Goal: Complete application form

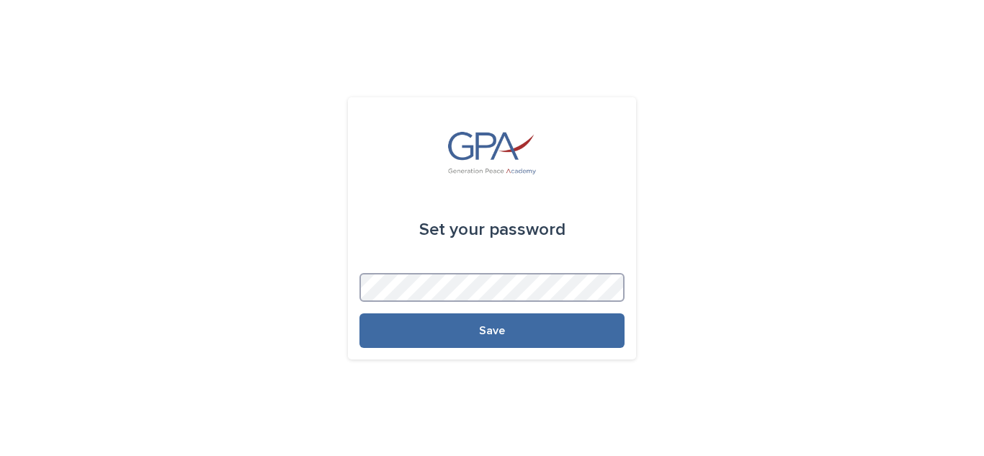
click at [360, 313] on button "Save" at bounding box center [492, 330] width 265 height 35
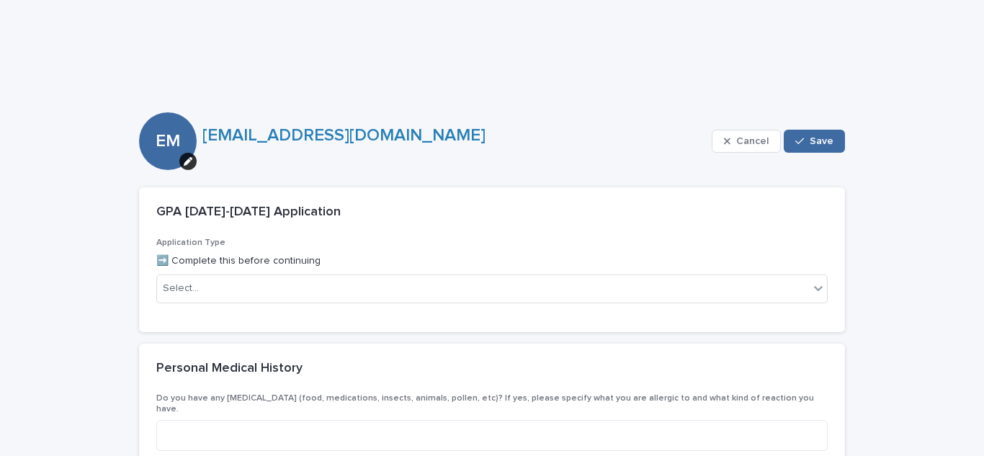
scroll to position [110, 0]
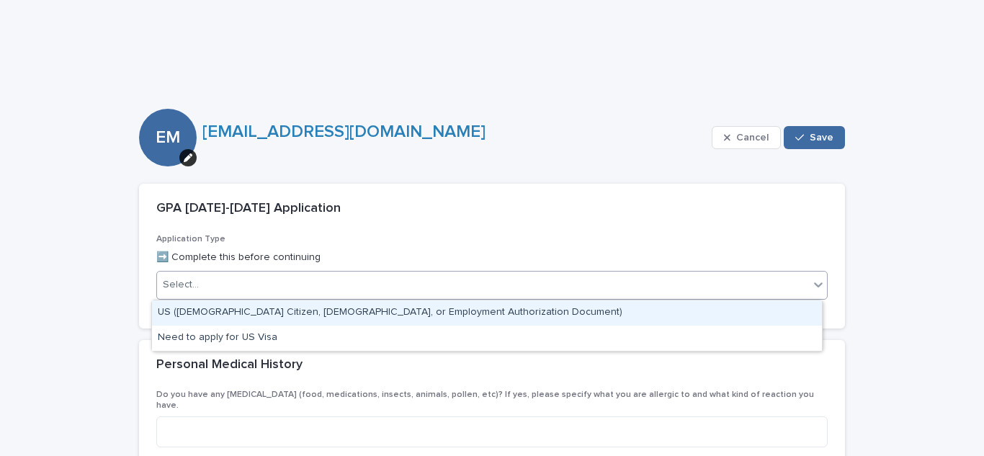
click at [239, 282] on div "Select..." at bounding box center [483, 285] width 652 height 24
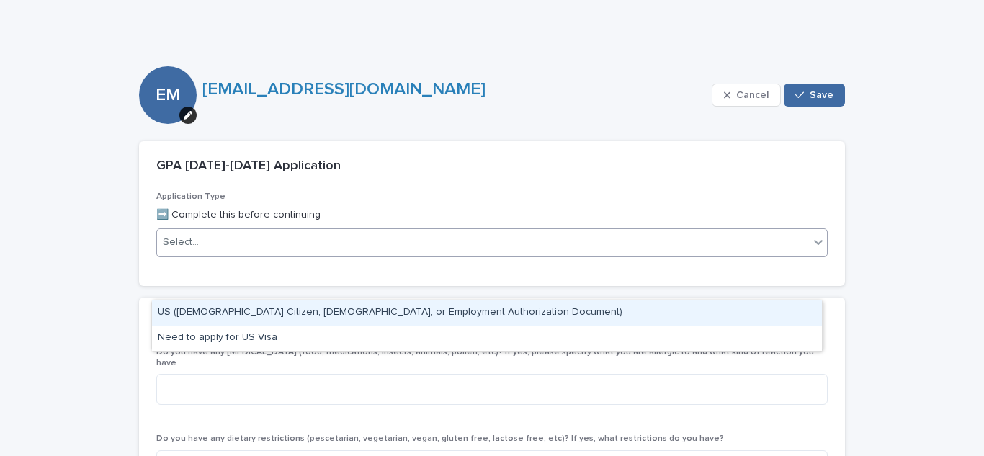
scroll to position [153, 0]
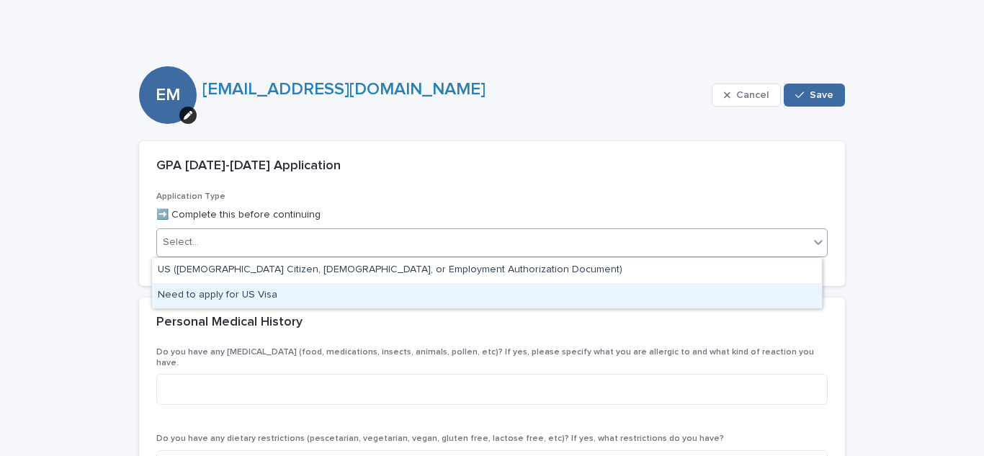
click at [226, 294] on div "Need to apply for US Visa" at bounding box center [487, 295] width 670 height 25
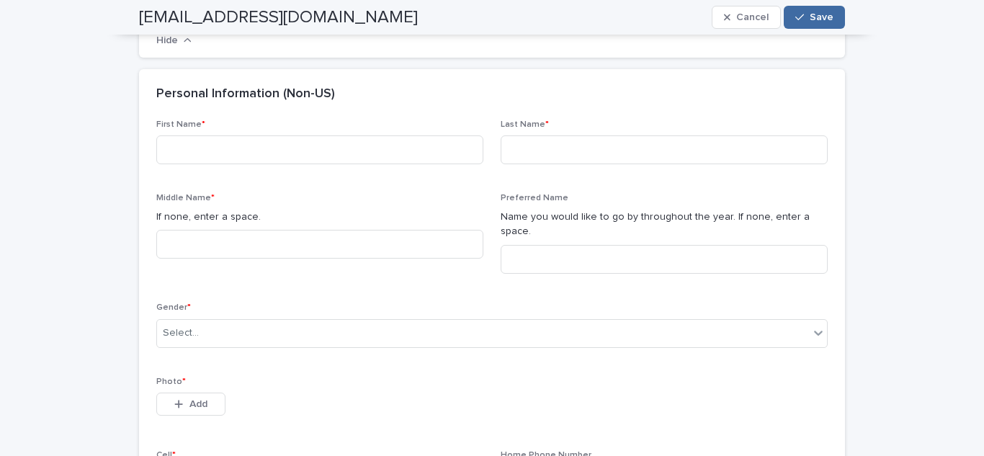
scroll to position [835, 0]
click at [213, 164] on input at bounding box center [319, 149] width 327 height 29
type input "****"
click at [518, 164] on input at bounding box center [664, 149] width 327 height 29
type input "********"
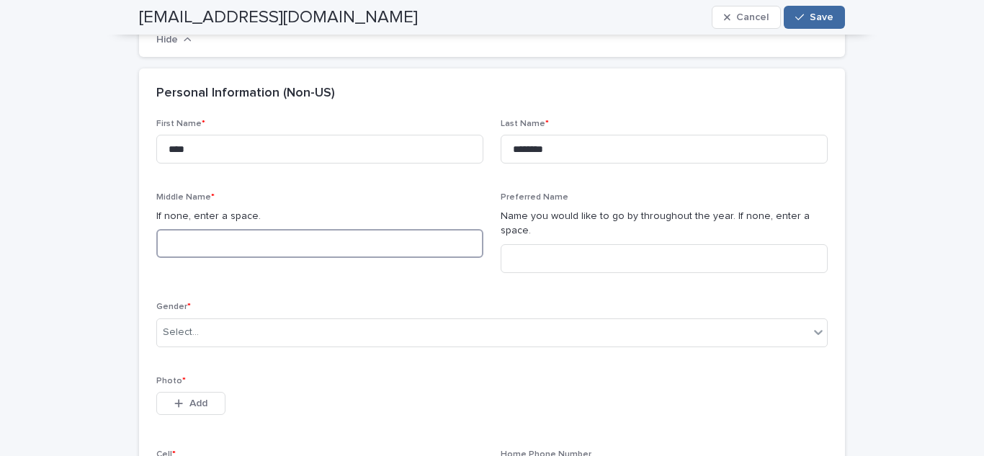
click at [233, 258] on input at bounding box center [319, 243] width 327 height 29
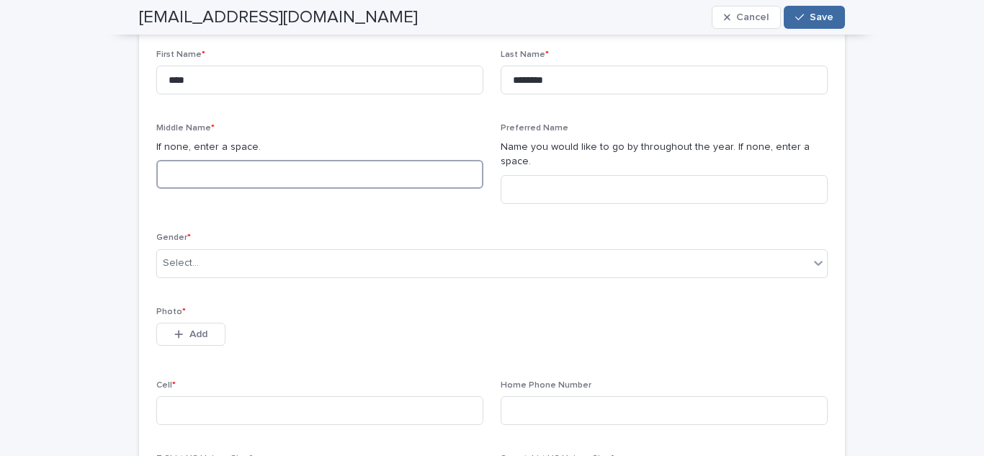
scroll to position [904, 0]
click at [549, 200] on input at bounding box center [664, 189] width 327 height 29
click at [388, 189] on input at bounding box center [319, 174] width 327 height 29
type input "******"
click at [643, 194] on input at bounding box center [664, 189] width 327 height 29
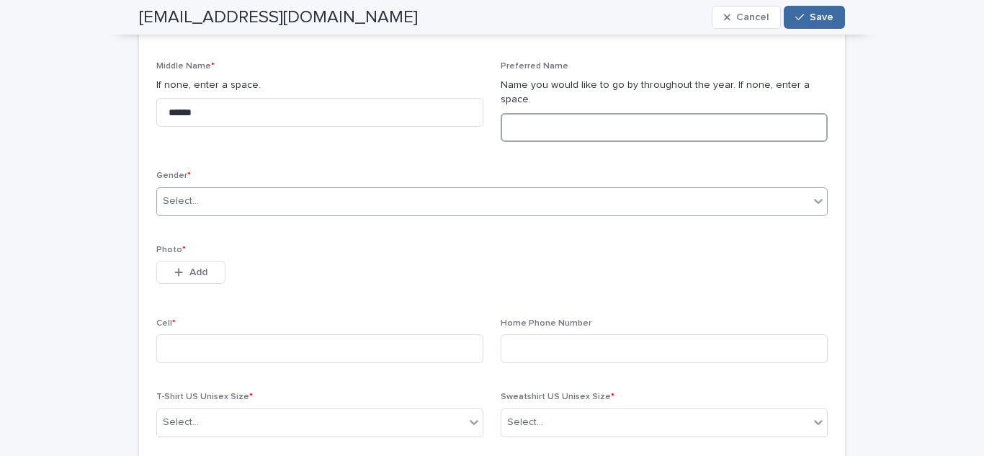
scroll to position [968, 0]
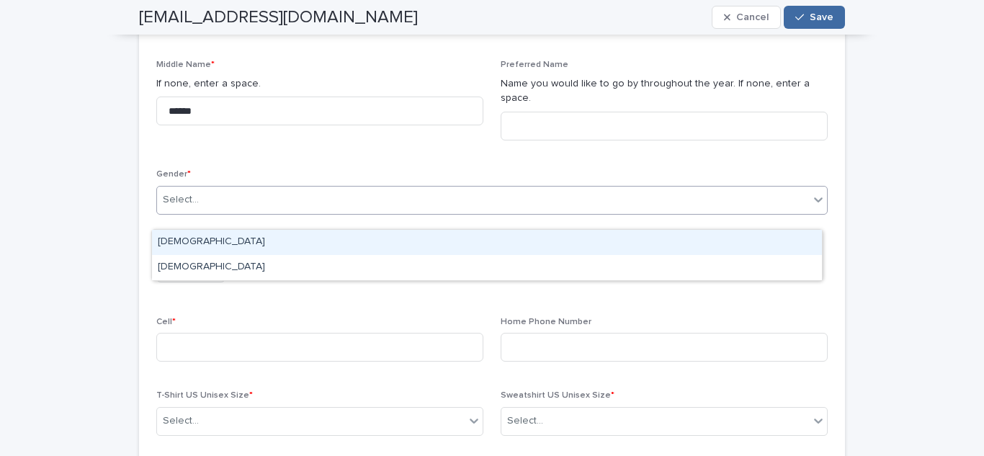
click at [210, 207] on div "Select..." at bounding box center [483, 200] width 652 height 24
click at [210, 240] on div "[DEMOGRAPHIC_DATA]" at bounding box center [487, 242] width 670 height 25
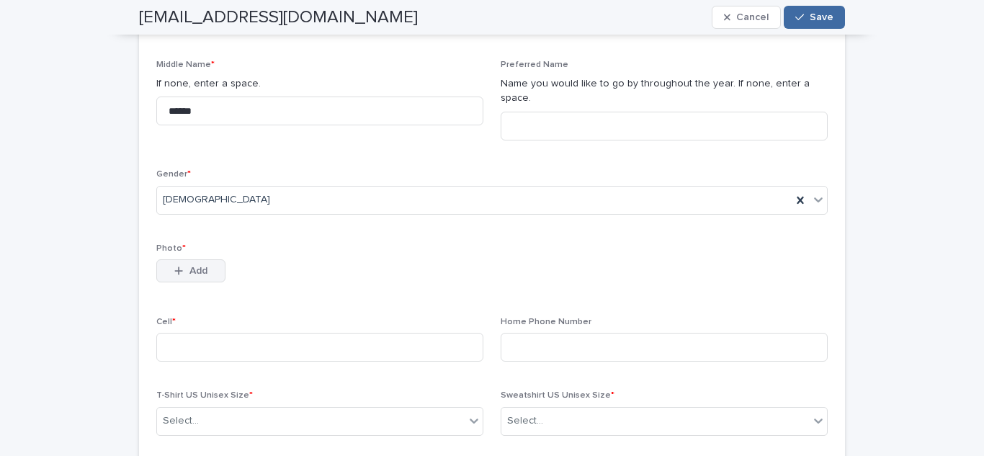
click at [204, 282] on button "Add" at bounding box center [190, 270] width 69 height 23
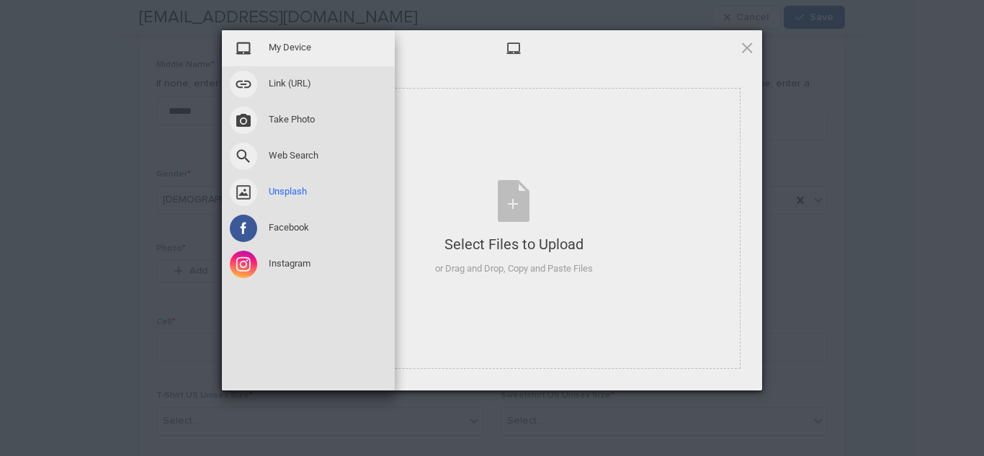
click at [301, 190] on span "Unsplash" at bounding box center [288, 191] width 38 height 13
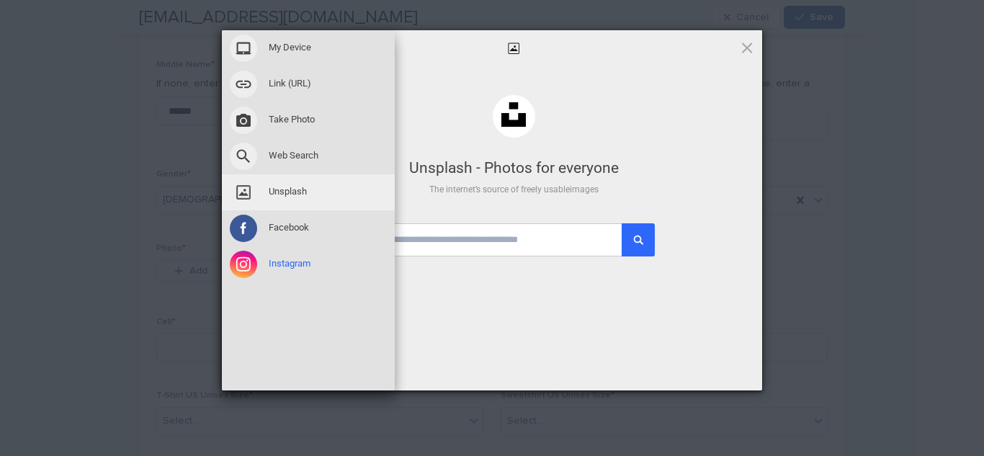
click at [298, 262] on span "Instagram" at bounding box center [290, 263] width 42 height 13
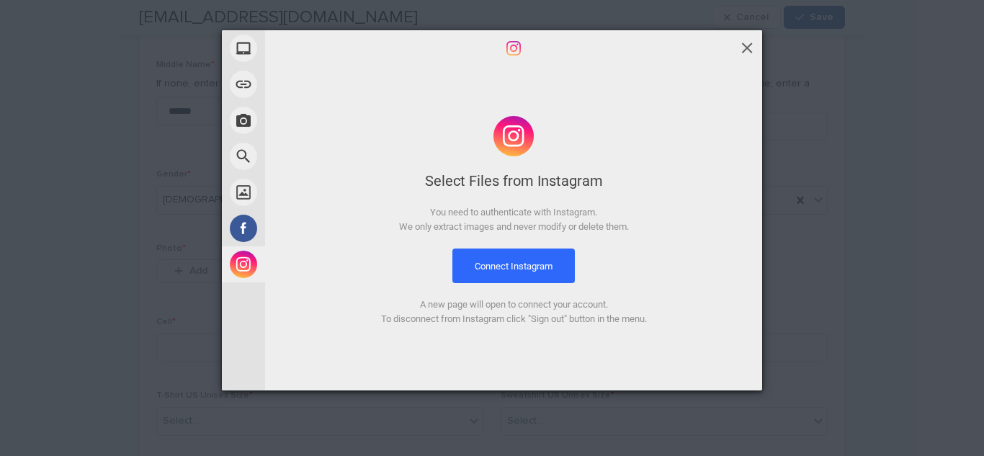
click at [742, 45] on span at bounding box center [747, 48] width 16 height 16
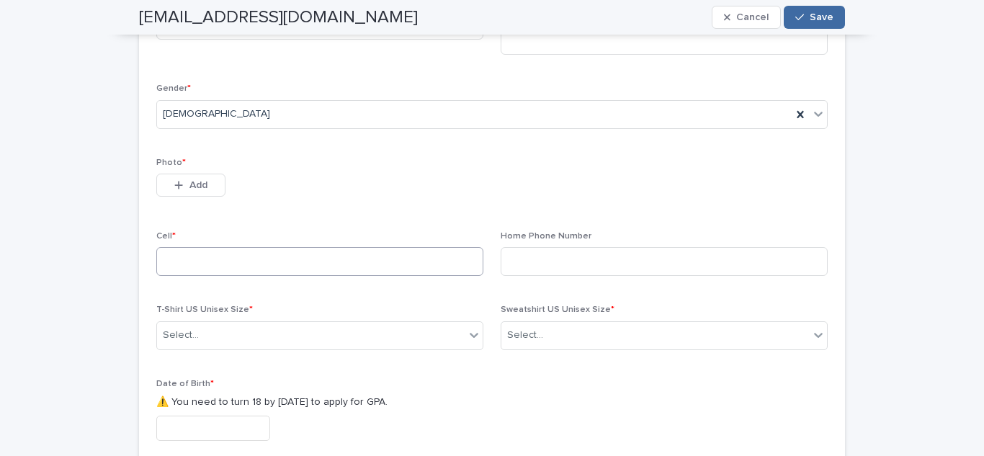
scroll to position [1059, 0]
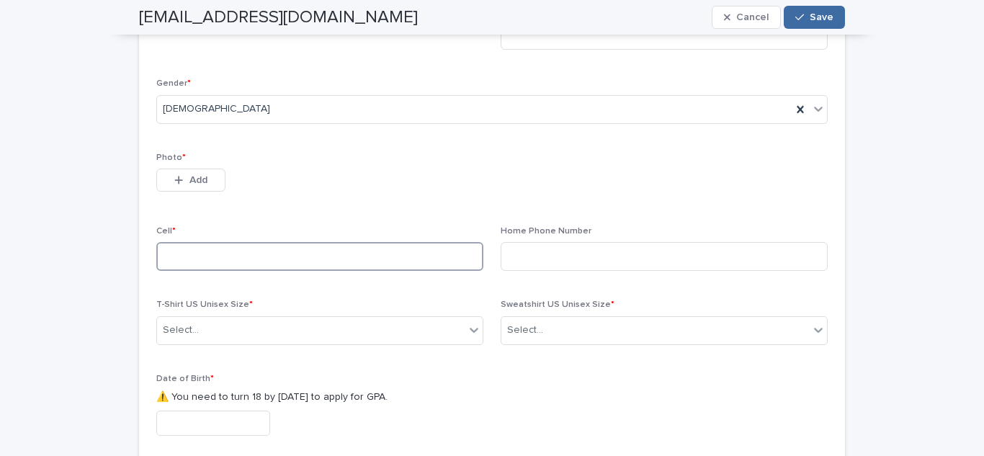
click at [273, 267] on input at bounding box center [319, 256] width 327 height 29
type input "*"
type input "**********"
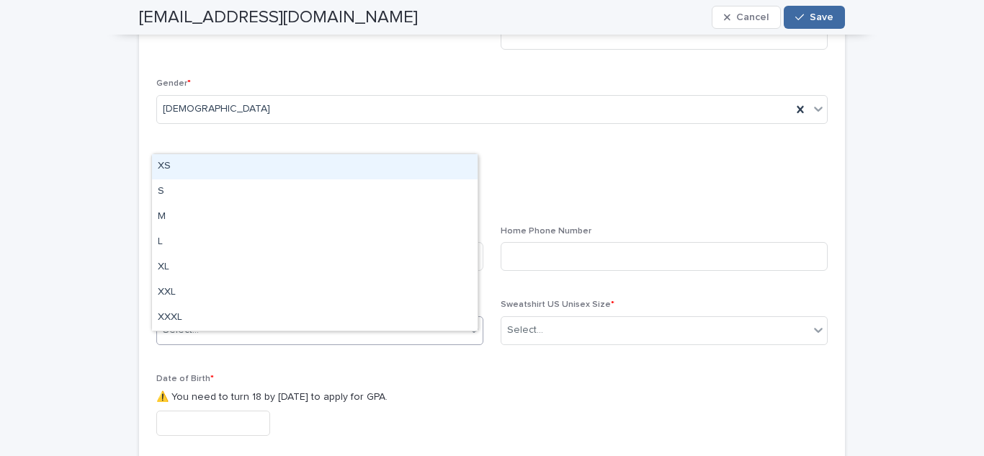
click at [311, 342] on div "Select..." at bounding box center [311, 331] width 308 height 24
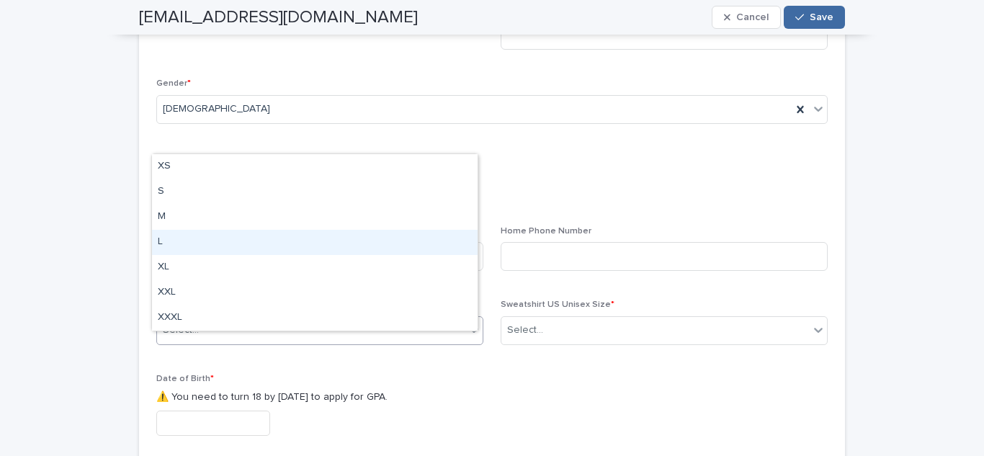
click at [231, 236] on div "L" at bounding box center [315, 242] width 326 height 25
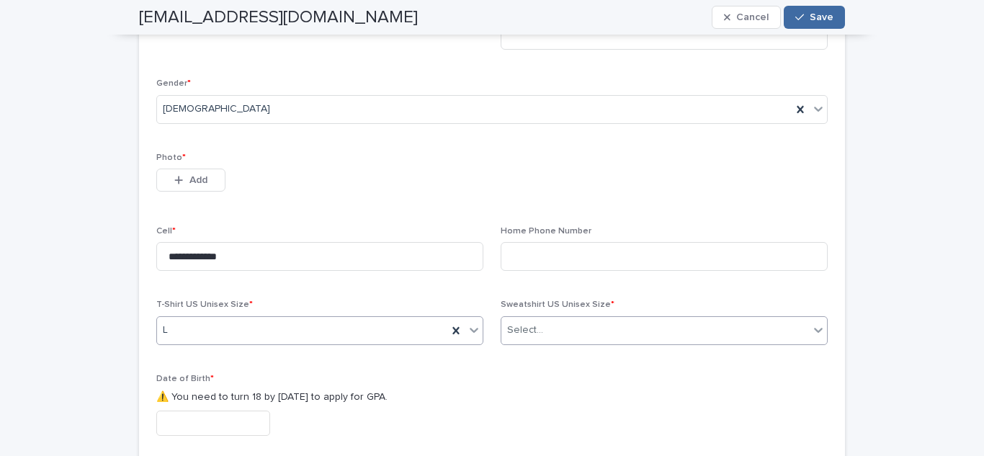
click at [561, 336] on div "Select..." at bounding box center [656, 331] width 308 height 24
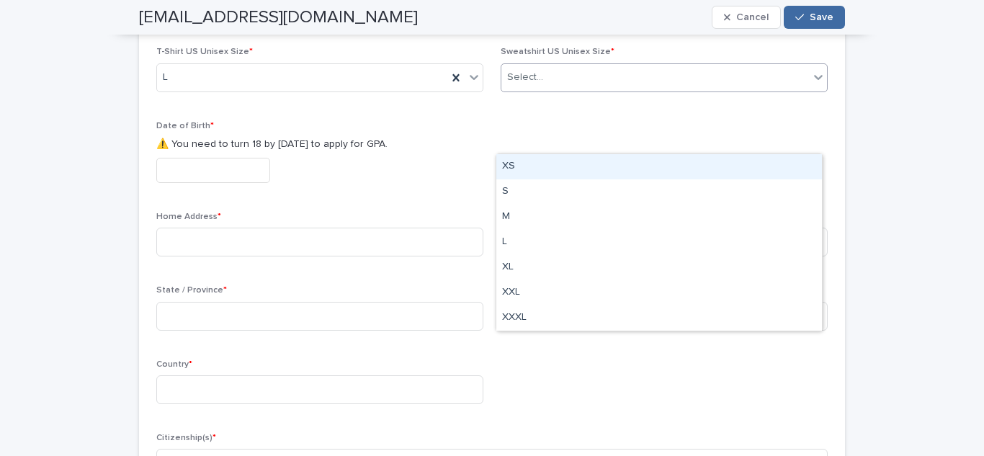
scroll to position [1312, 0]
click at [566, 361] on div "**********" at bounding box center [492, 102] width 672 height 921
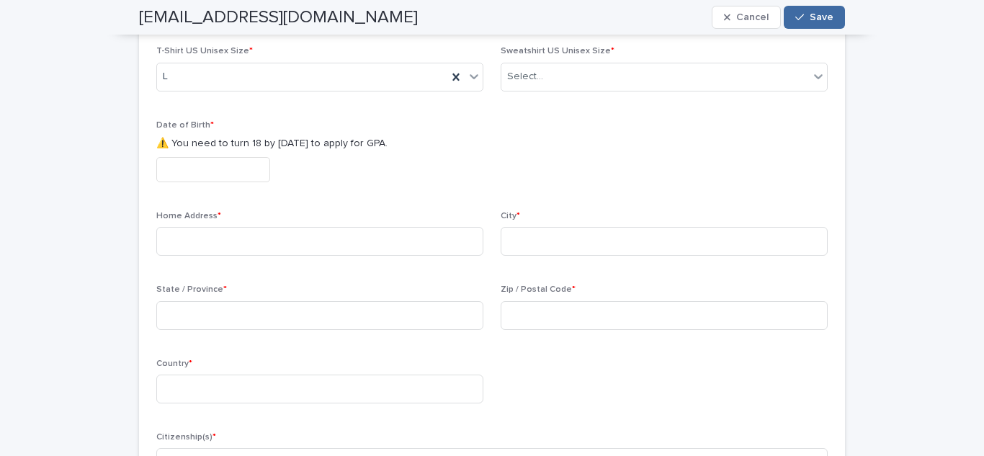
click at [199, 179] on input "text" at bounding box center [213, 169] width 114 height 25
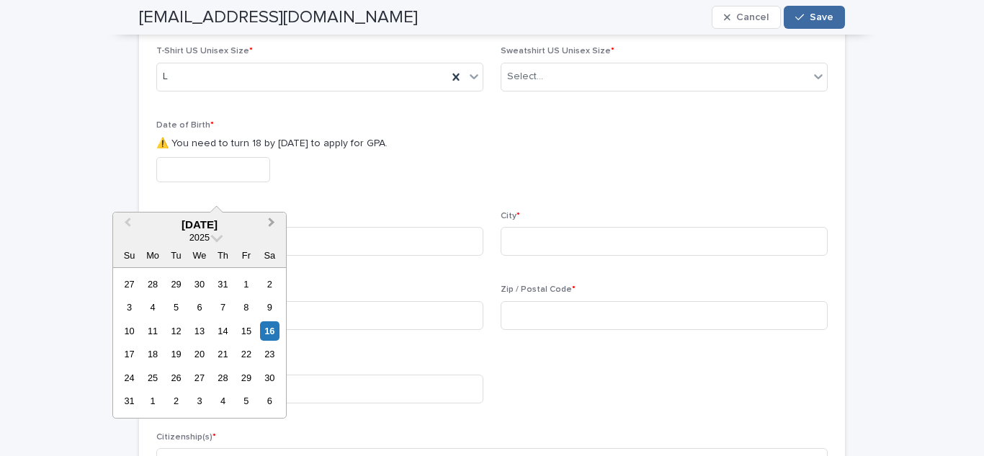
click at [272, 223] on span "Next Month" at bounding box center [272, 224] width 0 height 19
click at [128, 223] on span "Previous Month" at bounding box center [128, 224] width 0 height 19
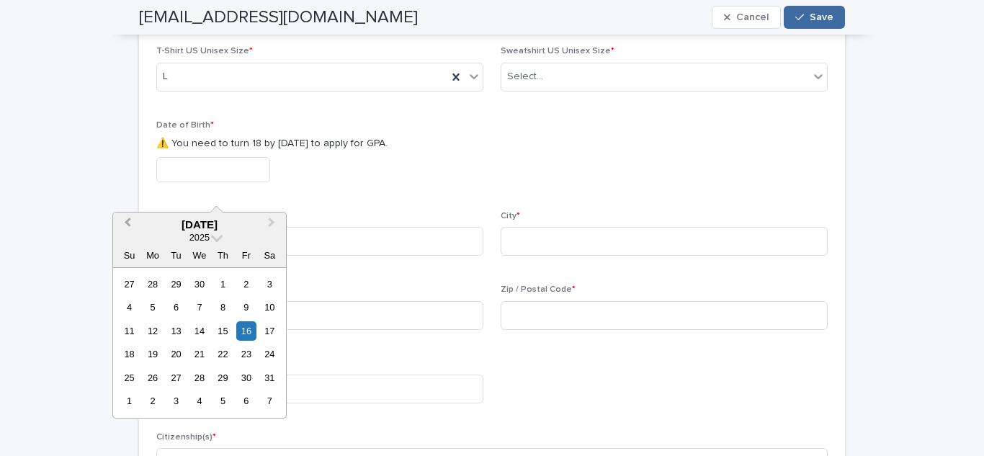
click at [128, 223] on span "Previous Month" at bounding box center [128, 224] width 0 height 19
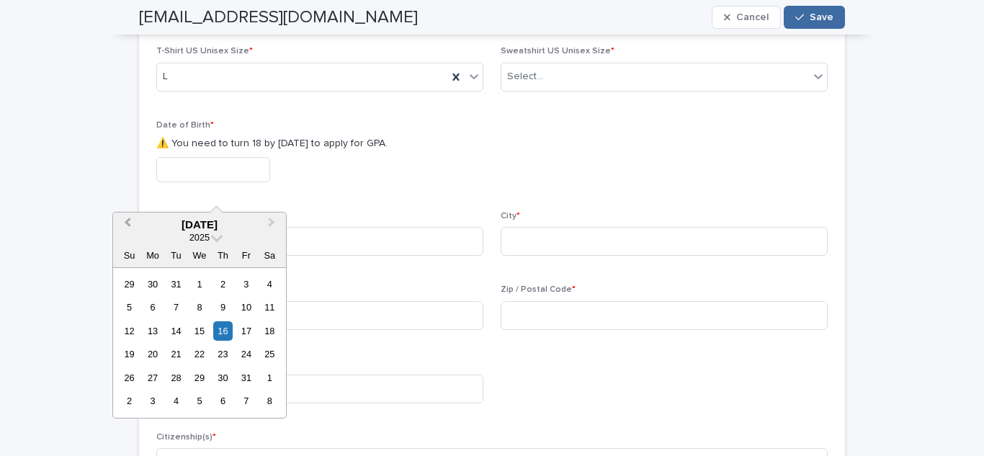
click at [128, 223] on span "Previous Month" at bounding box center [128, 224] width 0 height 19
drag, startPoint x: 128, startPoint y: 223, endPoint x: 216, endPoint y: 240, distance: 89.6
click at [216, 240] on div "Previous Month Next Month [DATE] 2024 Su Mo Tu We Th Fr Sa 29 30 1 2 3 4 5 6 7 …" at bounding box center [199, 315] width 174 height 207
click at [216, 240] on span at bounding box center [217, 237] width 12 height 12
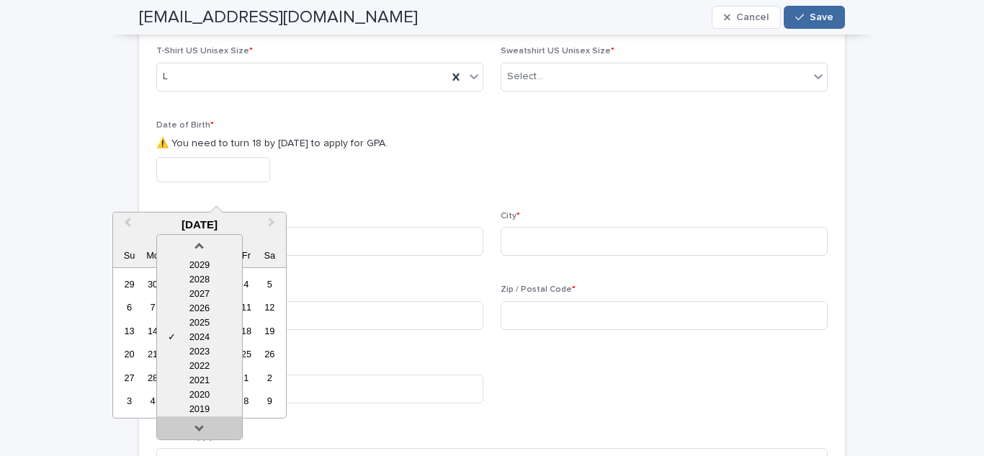
click at [195, 421] on link at bounding box center [199, 430] width 23 height 23
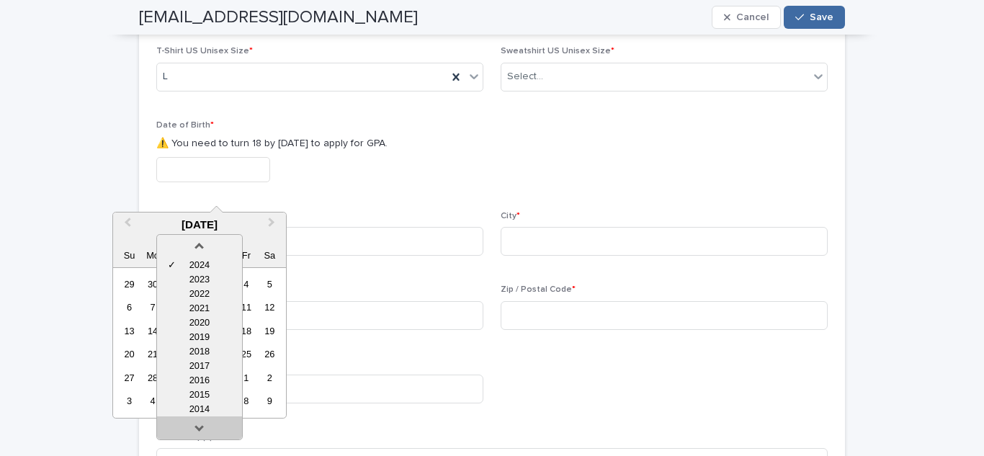
click at [195, 421] on link at bounding box center [199, 430] width 23 height 23
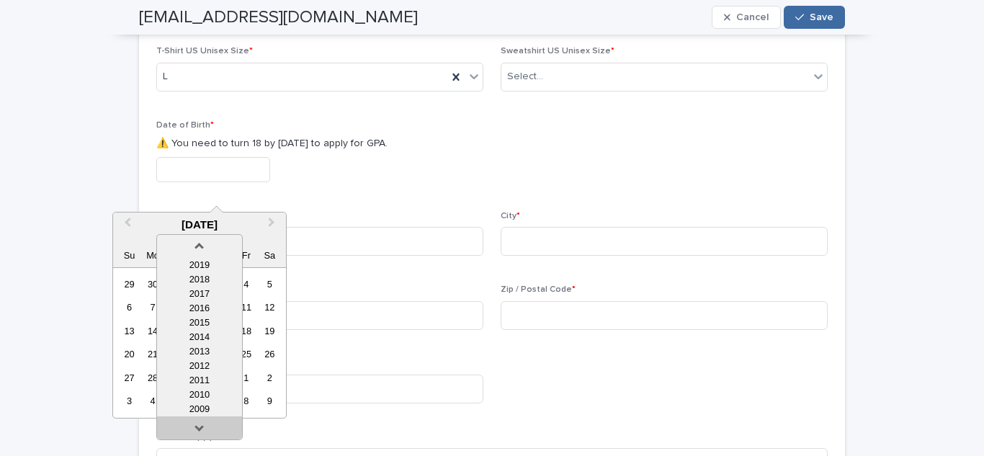
click at [195, 421] on link at bounding box center [199, 430] width 23 height 23
click at [195, 395] on div "2008" at bounding box center [199, 395] width 85 height 14
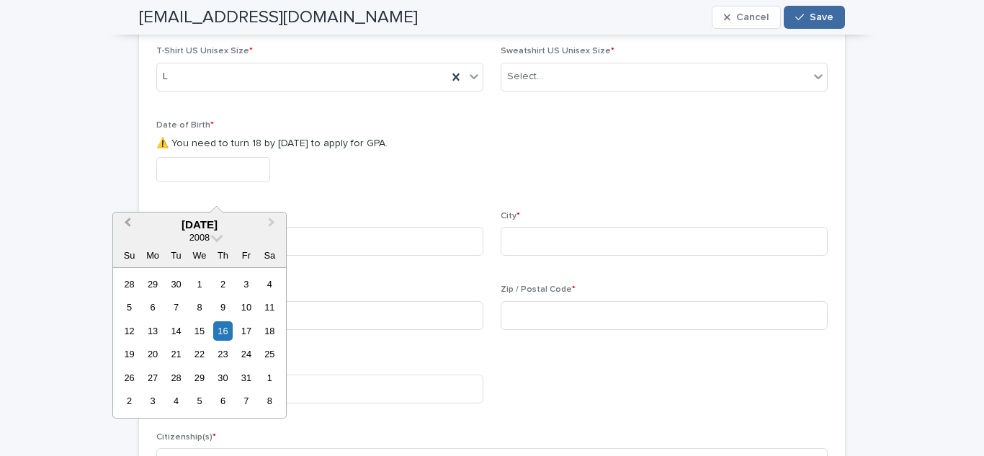
click at [124, 221] on button "Previous Month" at bounding box center [126, 225] width 23 height 23
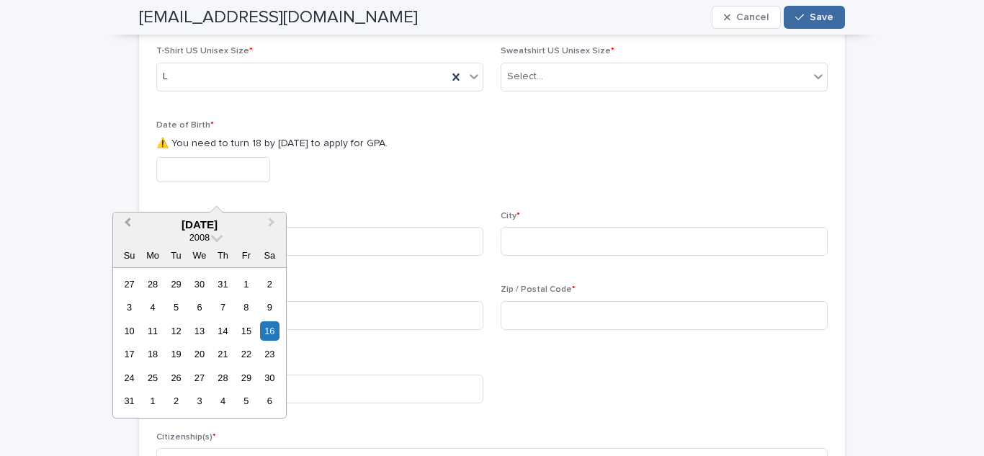
click at [124, 221] on button "Previous Month" at bounding box center [126, 225] width 23 height 23
click at [231, 373] on div "31" at bounding box center [222, 377] width 19 height 19
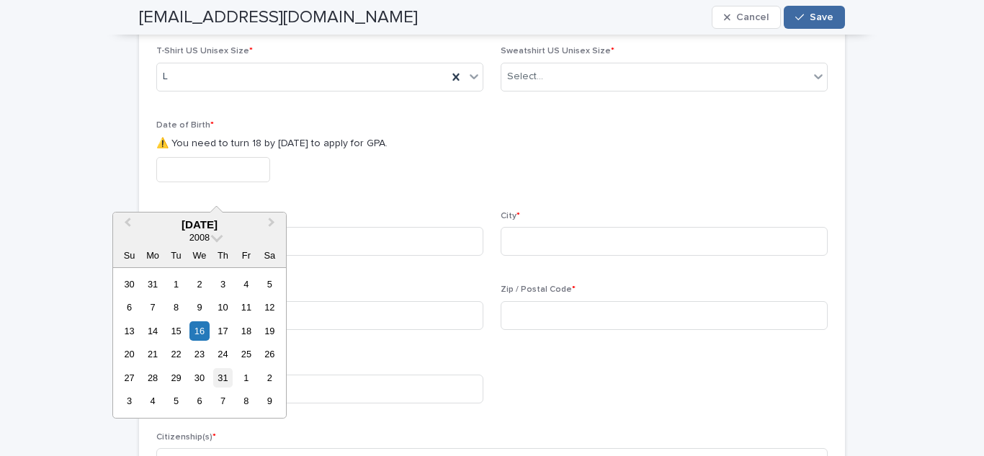
type input "**********"
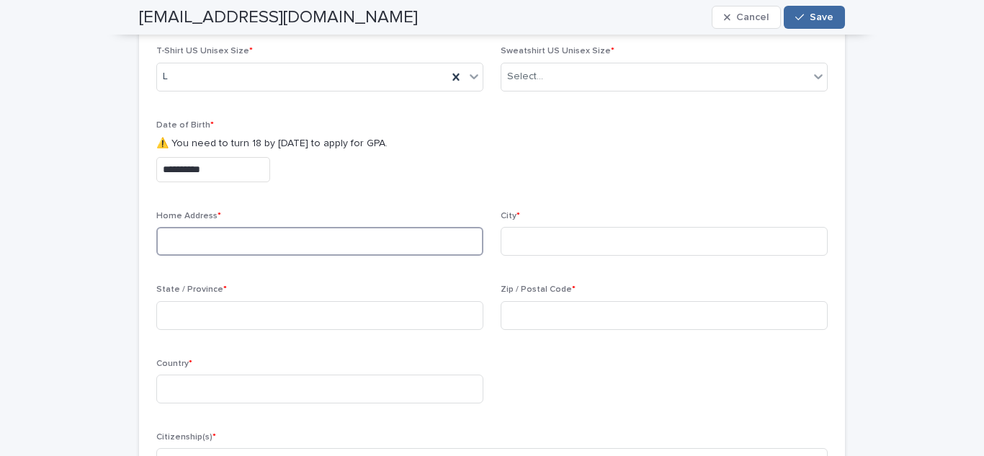
click at [259, 256] on input at bounding box center [319, 241] width 327 height 29
type input "**********"
click at [535, 241] on div "City *" at bounding box center [664, 239] width 327 height 56
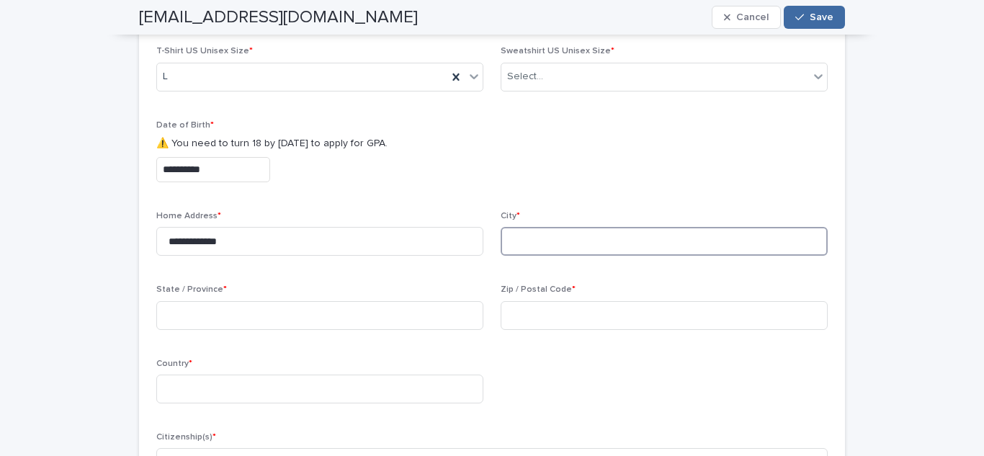
click at [533, 248] on input at bounding box center [664, 241] width 327 height 29
type input "*******"
click at [387, 330] on input at bounding box center [319, 315] width 327 height 29
type input "*******"
click at [577, 330] on input at bounding box center [664, 315] width 327 height 29
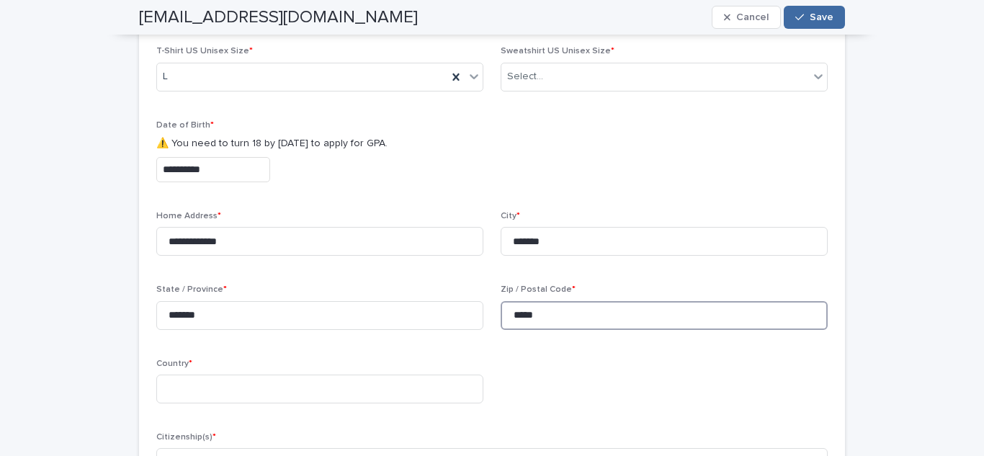
scroll to position [1471, 0]
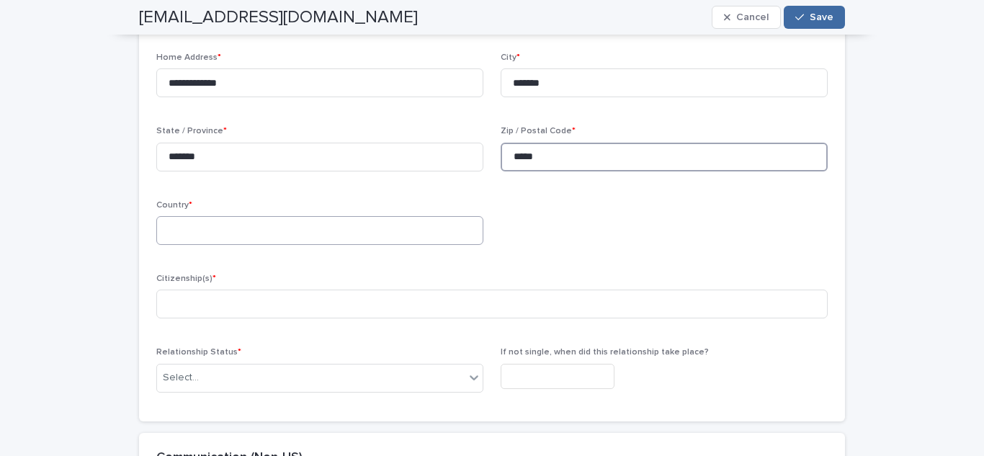
type input "*****"
click at [281, 245] on input at bounding box center [319, 230] width 327 height 29
type input "*****"
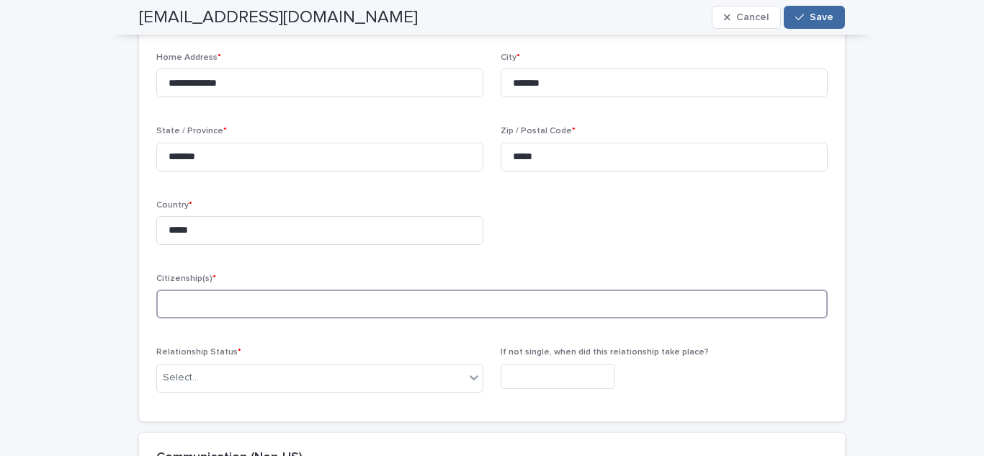
click at [249, 317] on input at bounding box center [492, 304] width 672 height 29
type input "******"
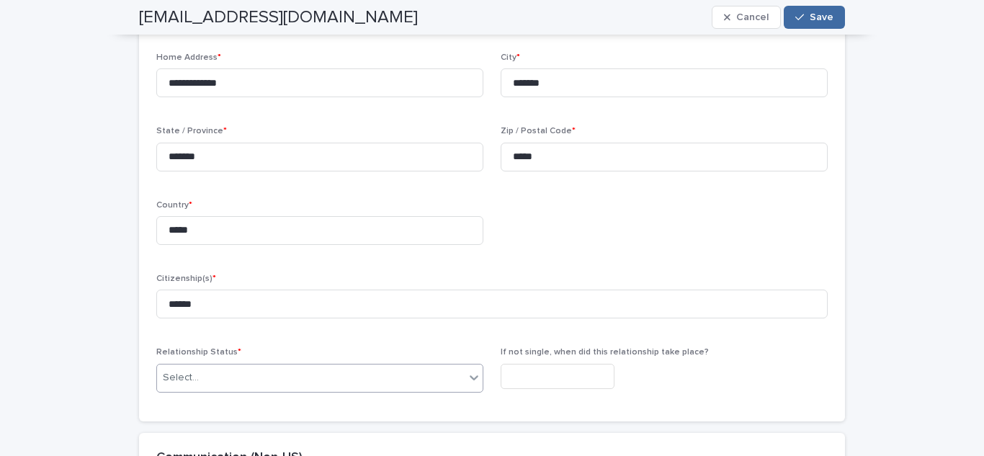
scroll to position [1595, 0]
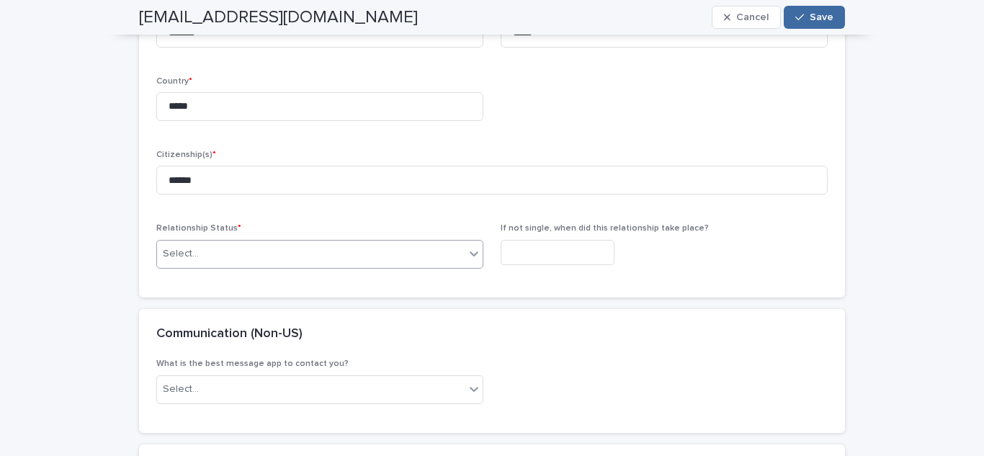
click at [195, 393] on div "Select..." at bounding box center [311, 390] width 308 height 24
click at [228, 401] on div "Select..." at bounding box center [311, 390] width 308 height 24
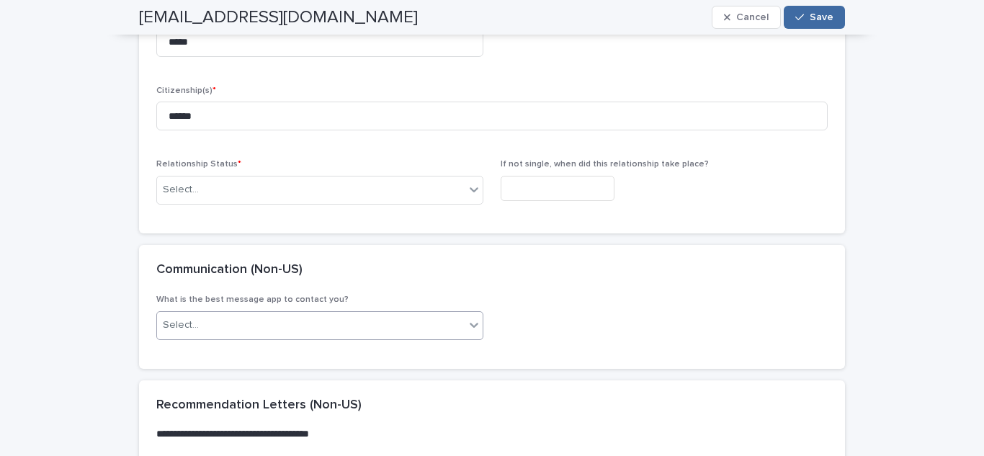
scroll to position [1660, 0]
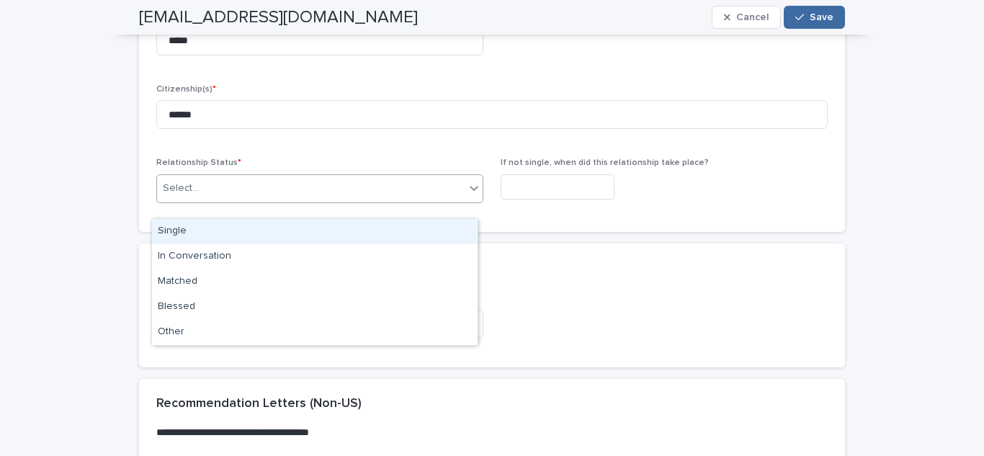
click at [246, 200] on div "Select..." at bounding box center [311, 189] width 308 height 24
click at [202, 228] on div "Single" at bounding box center [315, 231] width 326 height 25
click at [468, 195] on icon at bounding box center [474, 188] width 14 height 14
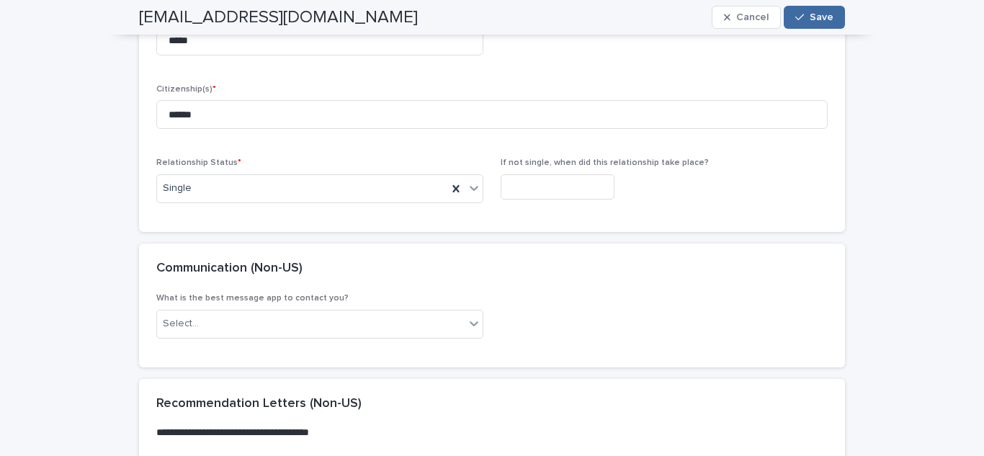
click at [591, 294] on div "Communication (Non-US)" at bounding box center [492, 269] width 706 height 50
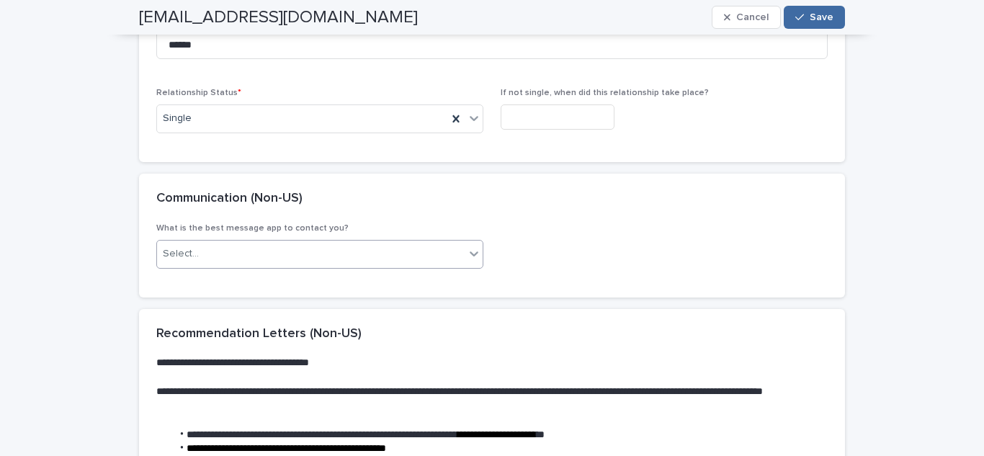
scroll to position [1731, 0]
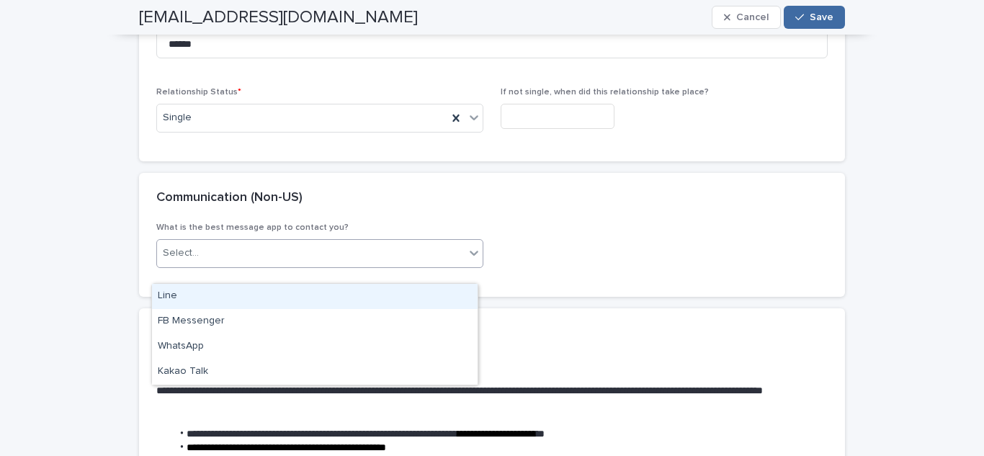
click at [207, 262] on div "Select..." at bounding box center [311, 253] width 308 height 24
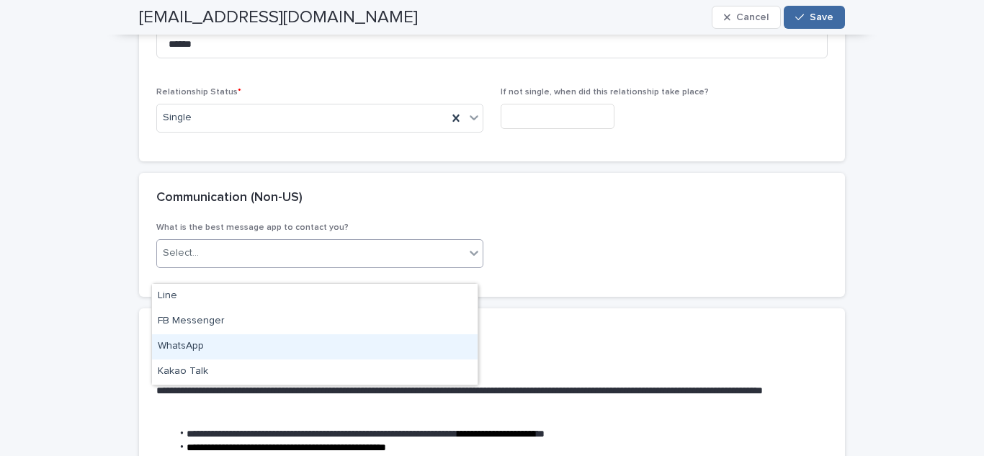
click at [198, 352] on div "WhatsApp" at bounding box center [315, 346] width 326 height 25
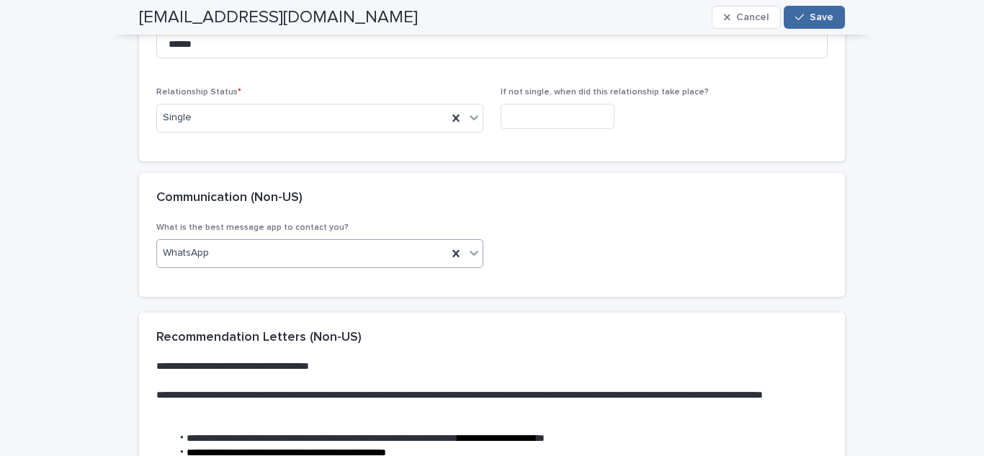
scroll to position [1896, 0]
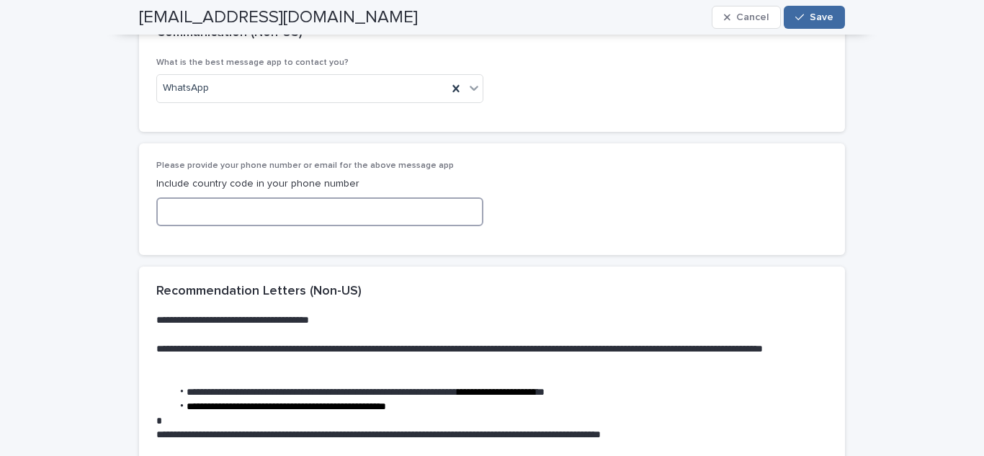
click at [271, 226] on input at bounding box center [319, 211] width 327 height 29
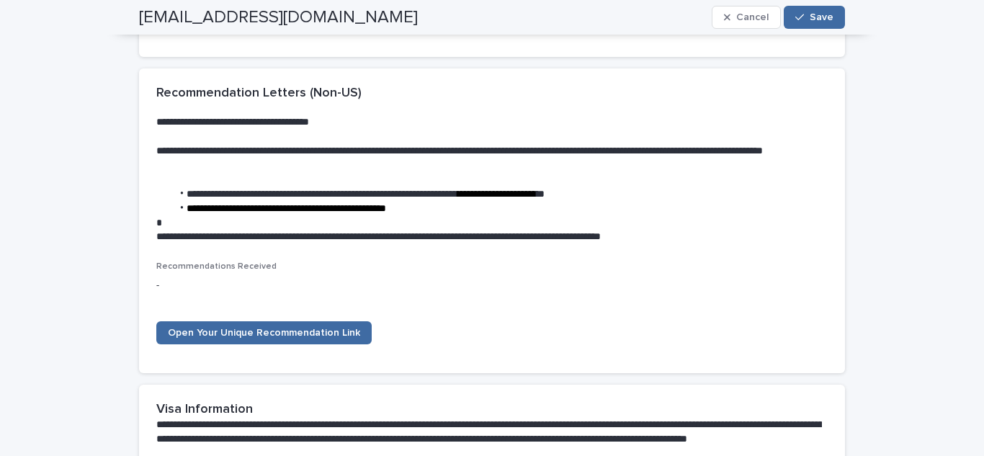
scroll to position [2094, 0]
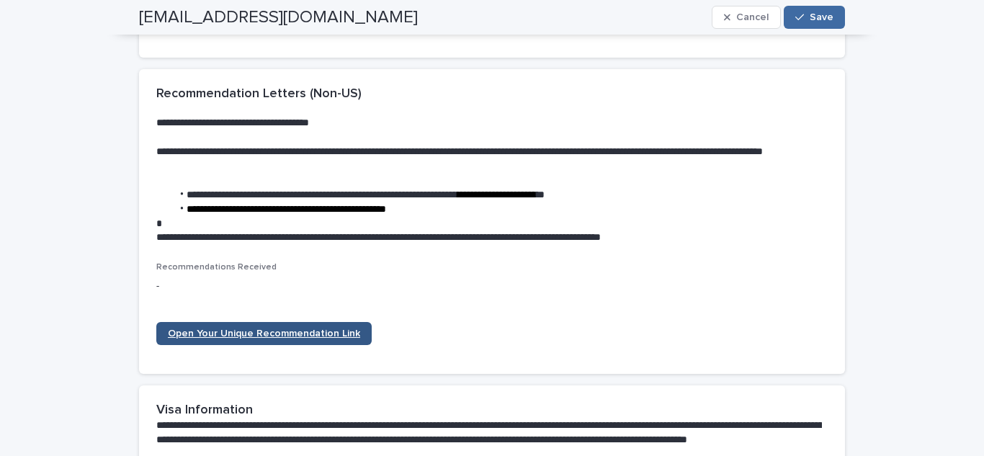
type input "**********"
click at [321, 342] on link "Open Your Unique Recommendation Link" at bounding box center [263, 333] width 215 height 23
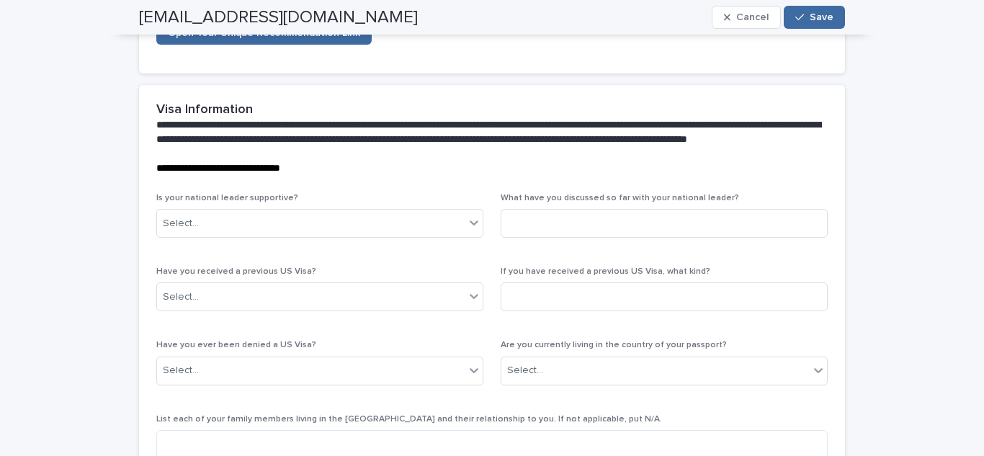
scroll to position [2395, 0]
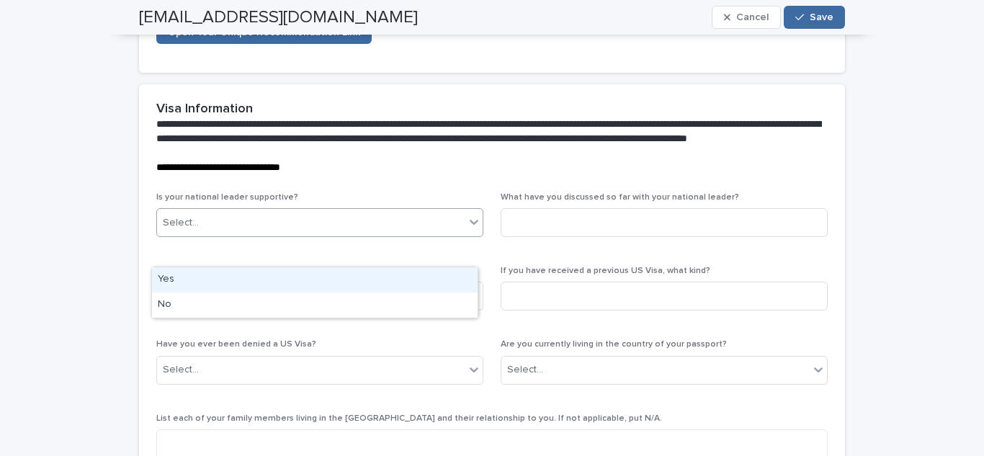
click at [337, 235] on div "Select..." at bounding box center [311, 223] width 308 height 24
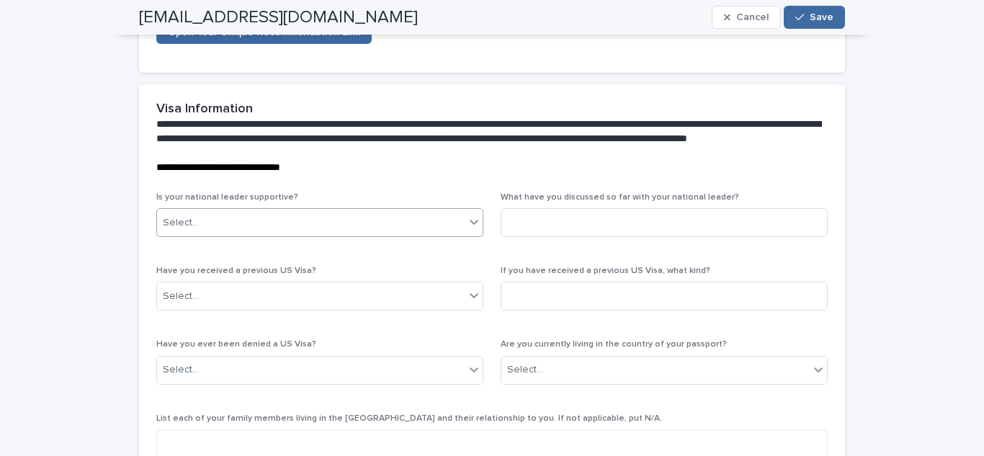
click at [336, 235] on div "Select..." at bounding box center [311, 223] width 308 height 24
type input "*"
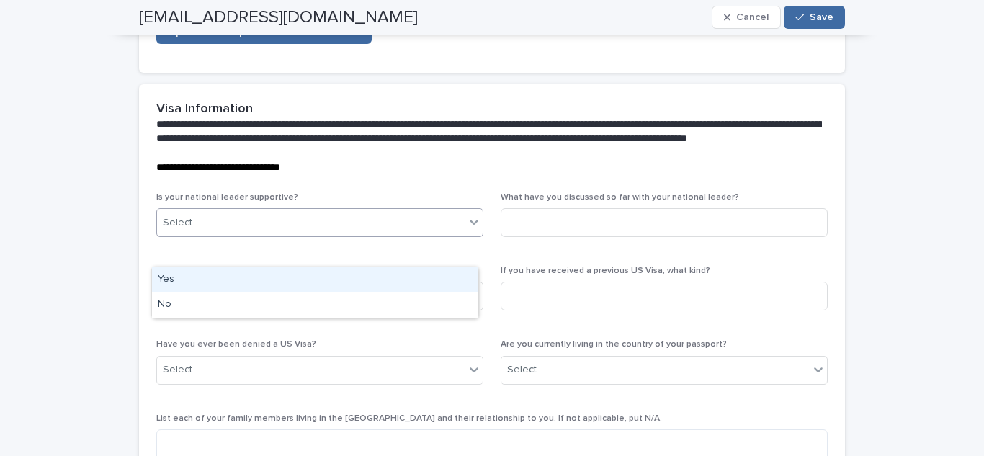
click at [208, 285] on div "Yes" at bounding box center [315, 279] width 326 height 25
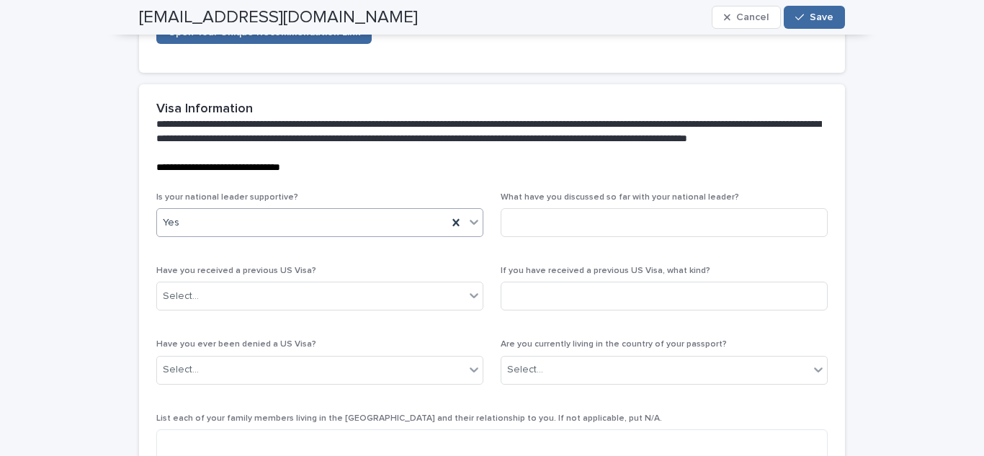
scroll to position [2502, 0]
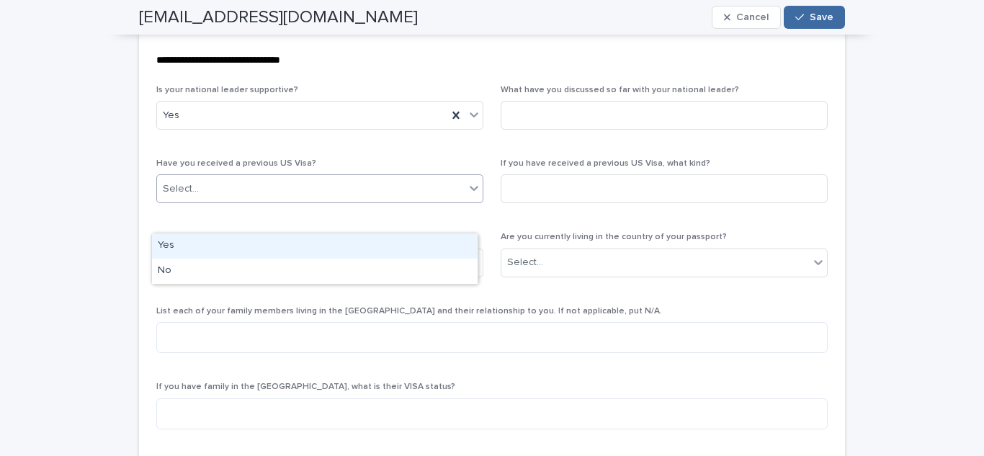
click at [372, 201] on div "Select..." at bounding box center [311, 189] width 308 height 24
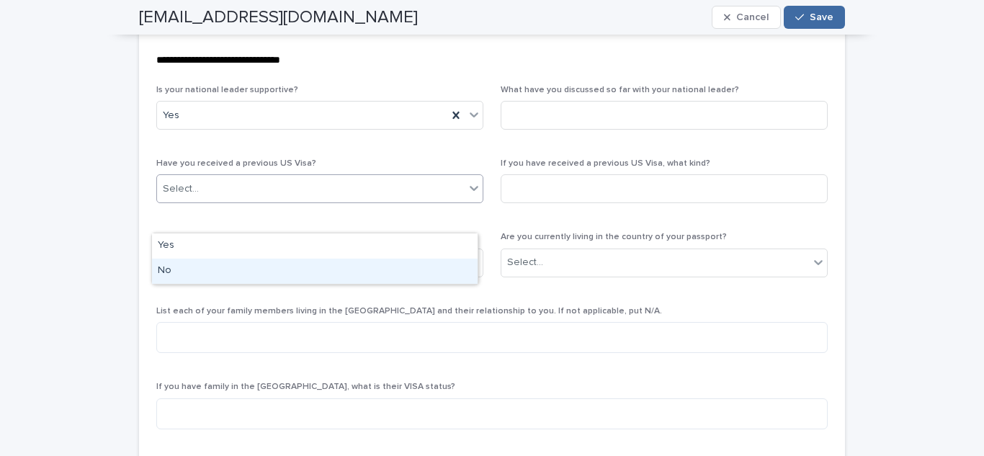
click at [318, 270] on div "No" at bounding box center [315, 271] width 326 height 25
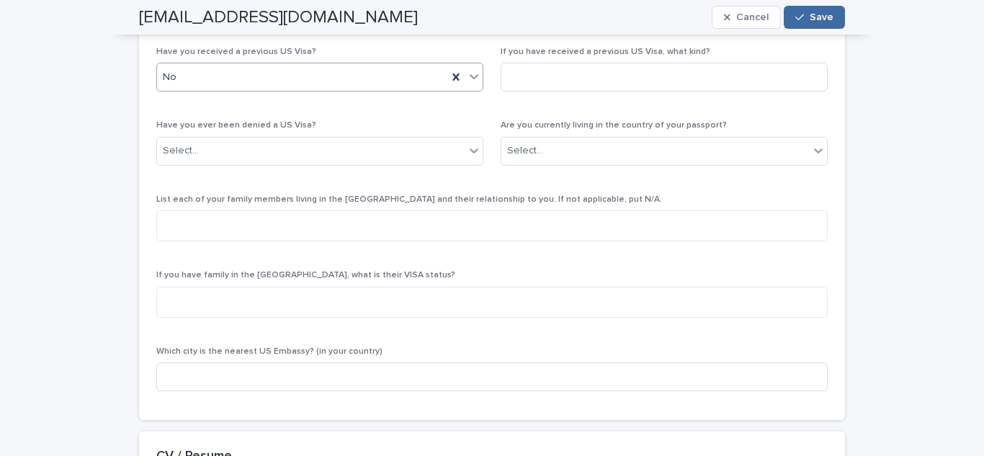
scroll to position [2611, 0]
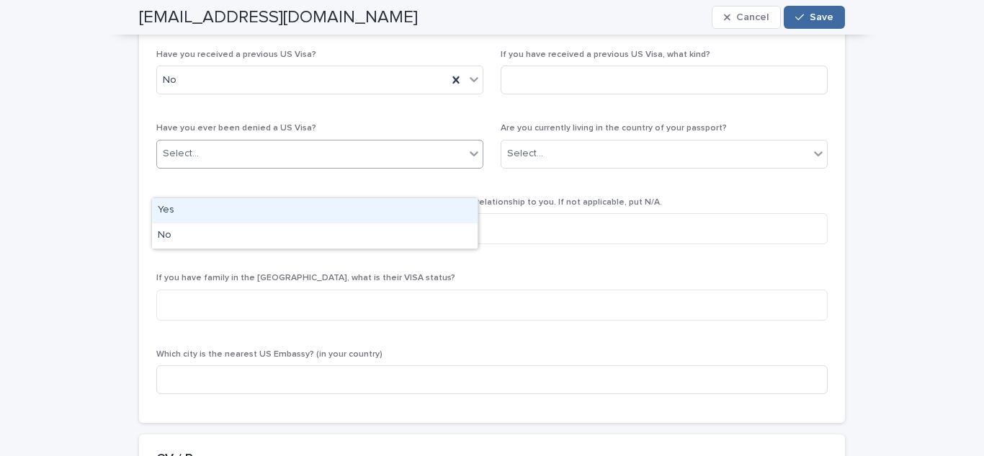
click at [296, 166] on div "Select..." at bounding box center [311, 154] width 308 height 24
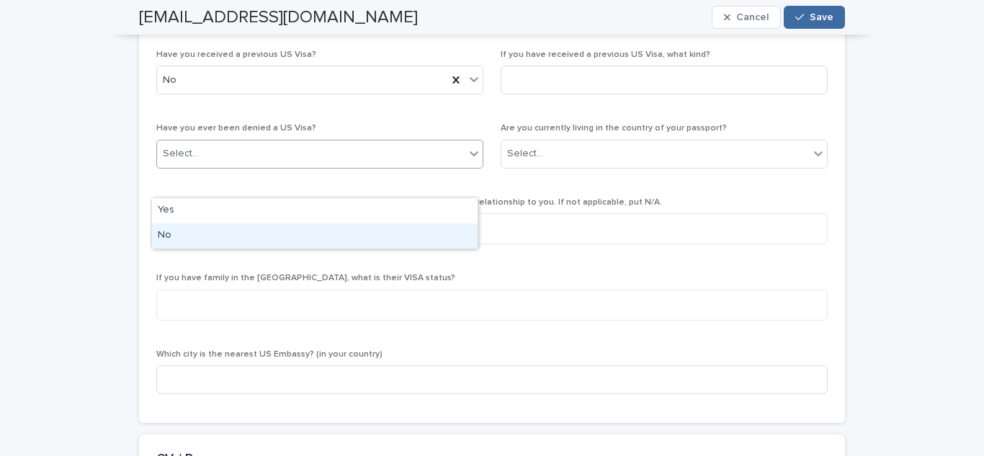
click at [252, 237] on div "No" at bounding box center [315, 235] width 326 height 25
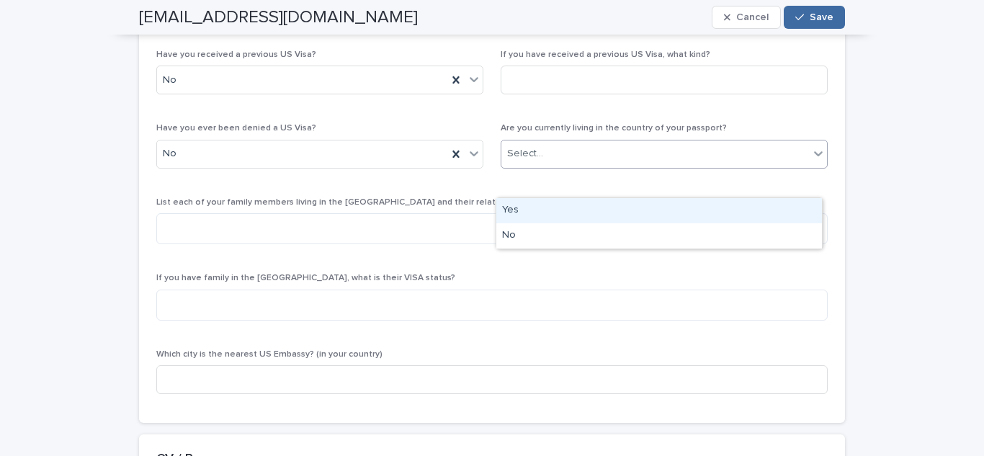
click at [520, 161] on div "Select..." at bounding box center [525, 153] width 36 height 15
click at [522, 210] on div "Yes" at bounding box center [660, 210] width 326 height 25
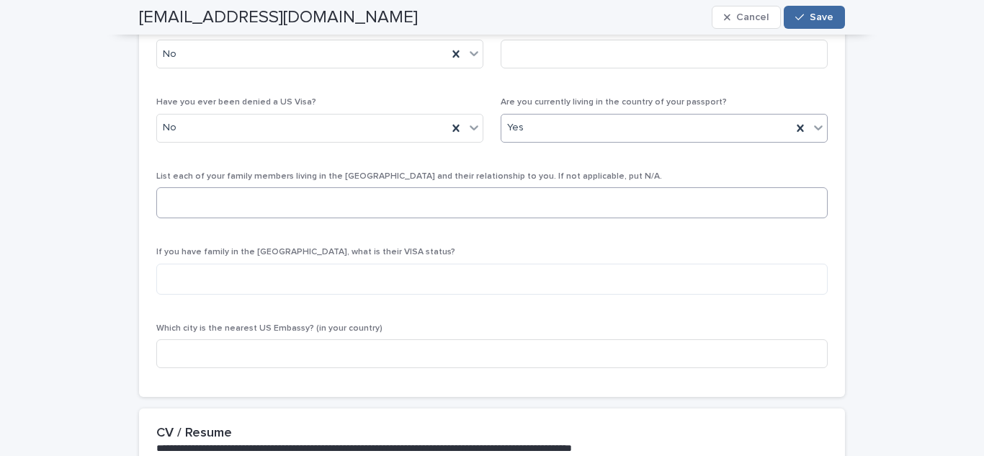
scroll to position [2640, 0]
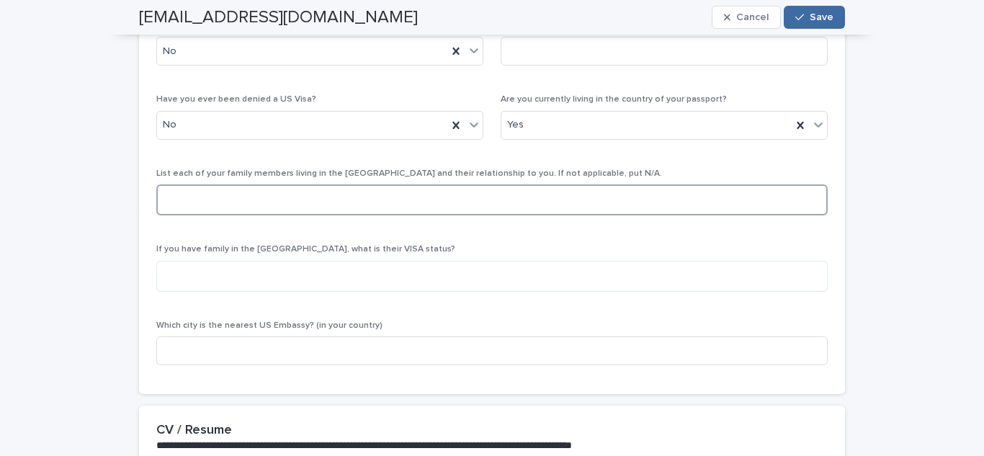
click at [288, 215] on textarea at bounding box center [492, 199] width 672 height 31
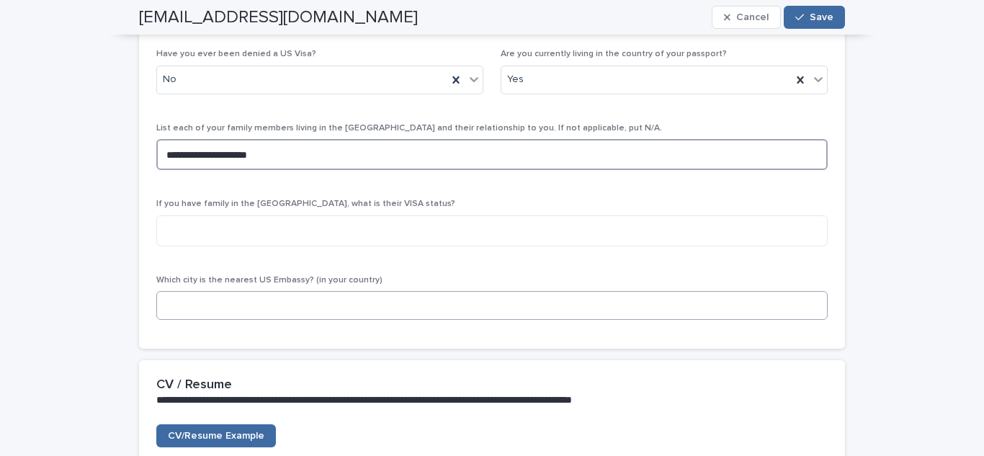
type textarea "**********"
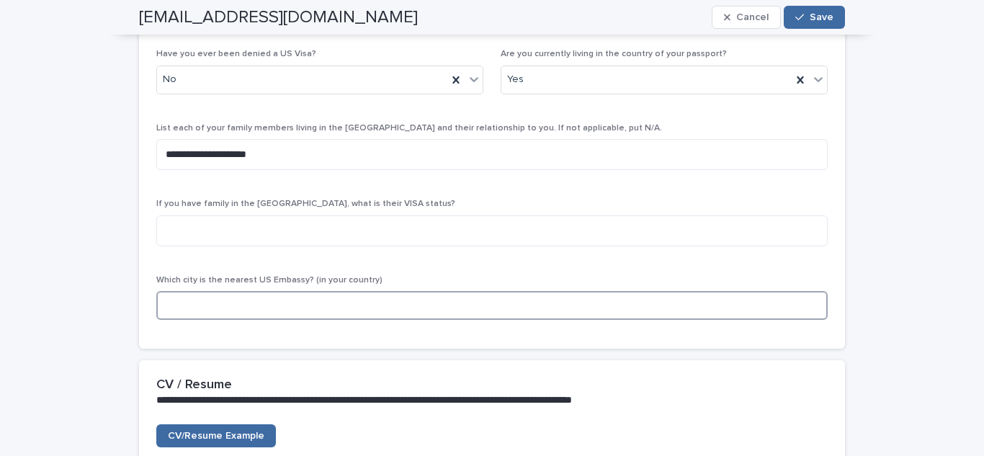
click at [238, 320] on input at bounding box center [492, 305] width 672 height 29
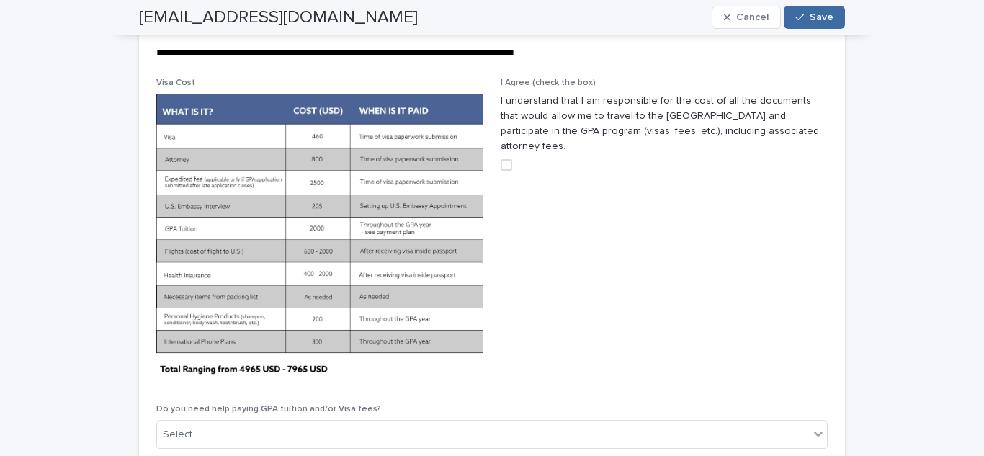
scroll to position [3293, 0]
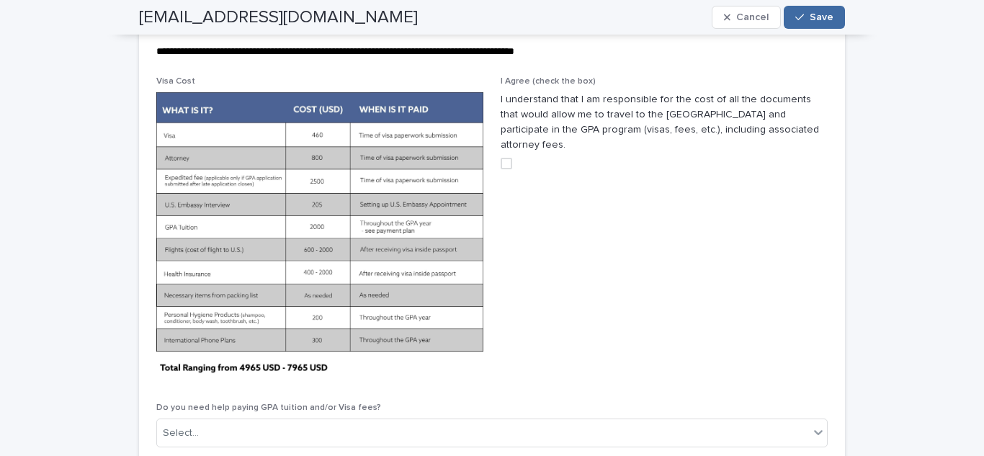
click at [507, 169] on span at bounding box center [507, 164] width 12 height 12
type input "*******"
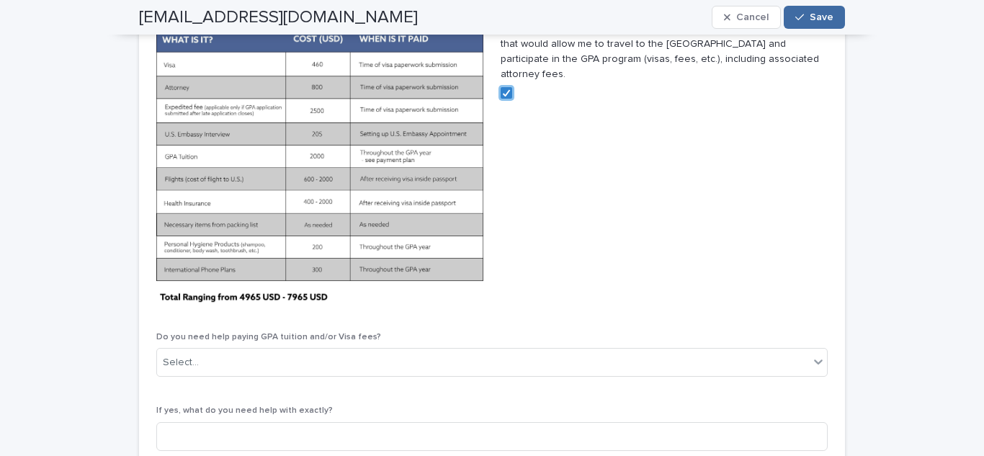
scroll to position [3366, 0]
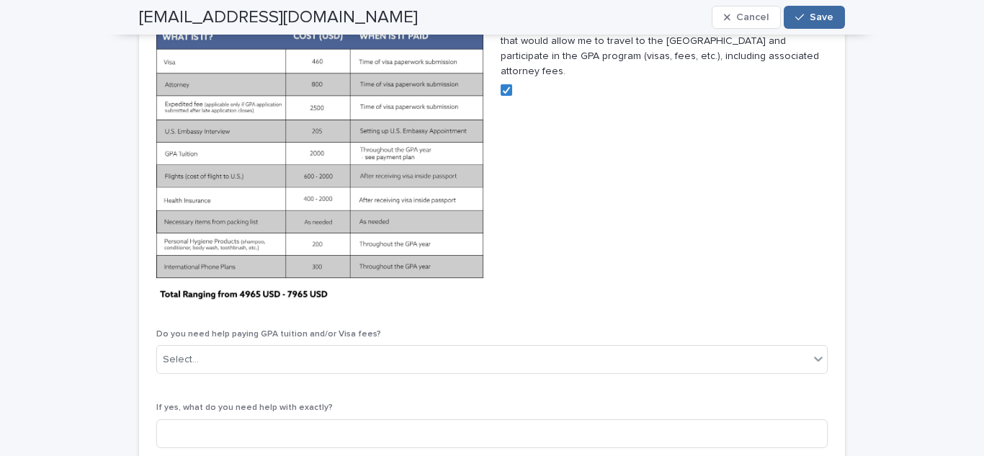
click at [419, 192] on img at bounding box center [319, 160] width 327 height 282
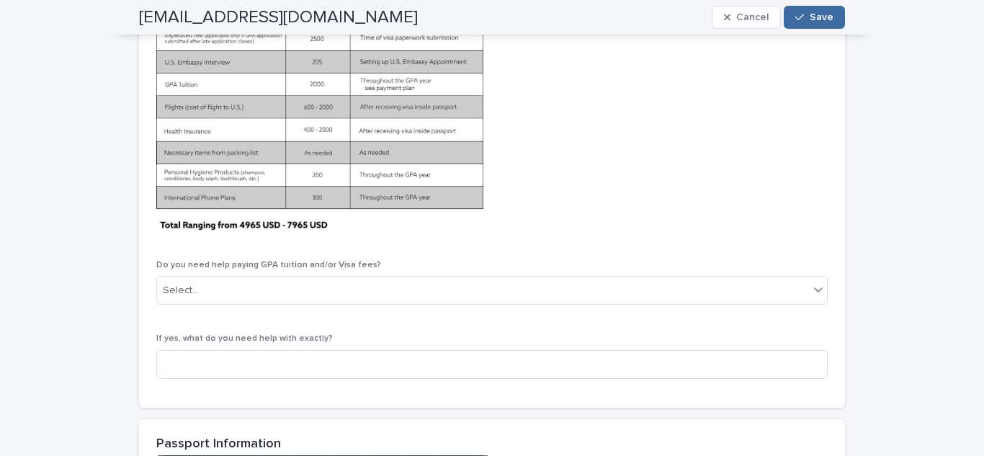
scroll to position [3519, 0]
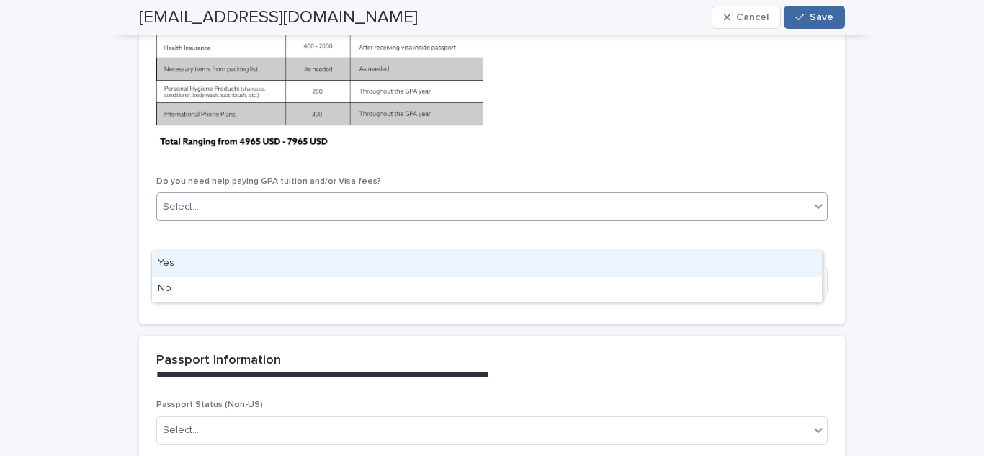
click at [422, 219] on div "Select..." at bounding box center [483, 207] width 652 height 24
click at [357, 260] on div "Yes" at bounding box center [487, 264] width 670 height 25
click at [352, 219] on div "Yes" at bounding box center [474, 207] width 635 height 24
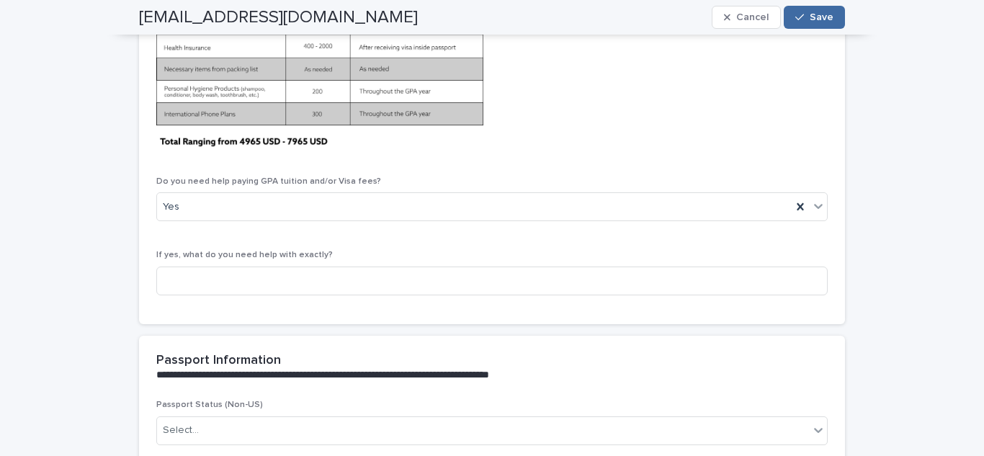
click at [366, 203] on div "Visa Cost I Agree (check the box) I understand that I am responsible for the co…" at bounding box center [492, 78] width 672 height 457
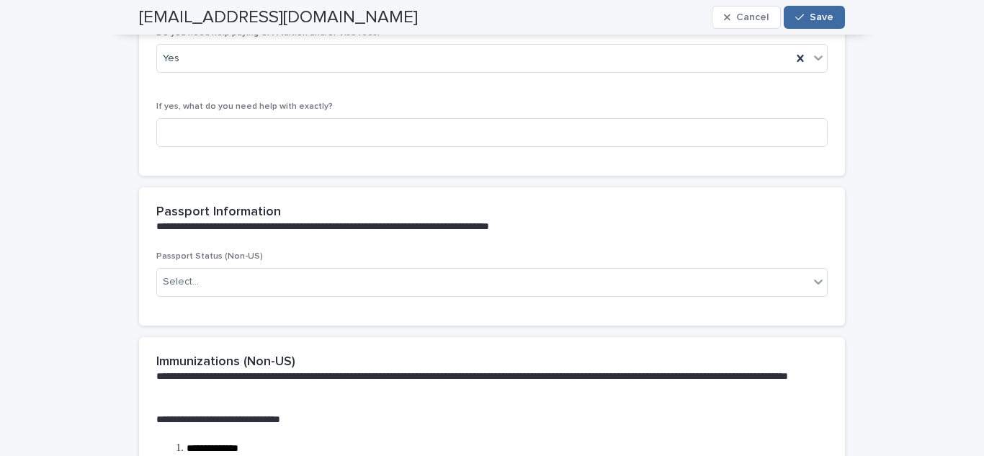
scroll to position [3785, 0]
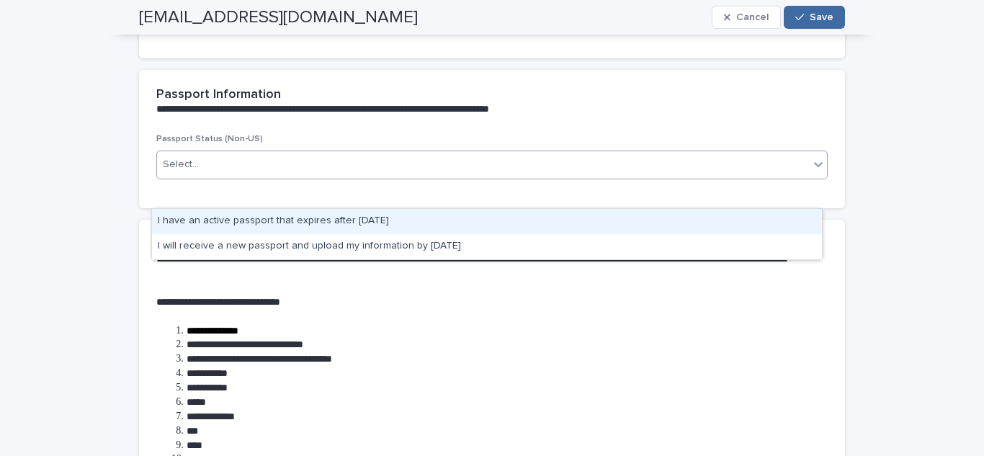
click at [337, 177] on div "Select..." at bounding box center [483, 165] width 652 height 24
click at [326, 219] on div "I have an active passport that expires after [DATE]" at bounding box center [487, 221] width 670 height 25
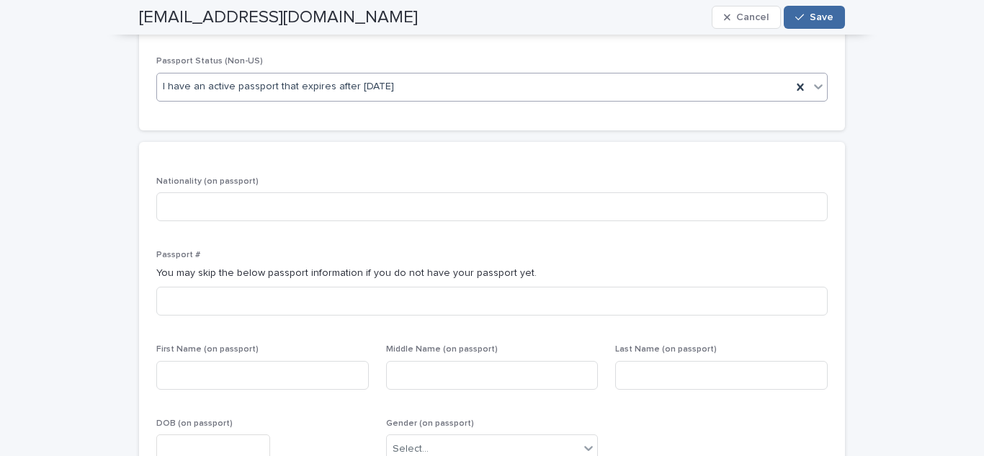
scroll to position [3864, 0]
click at [297, 220] on input at bounding box center [492, 205] width 672 height 29
type input "******"
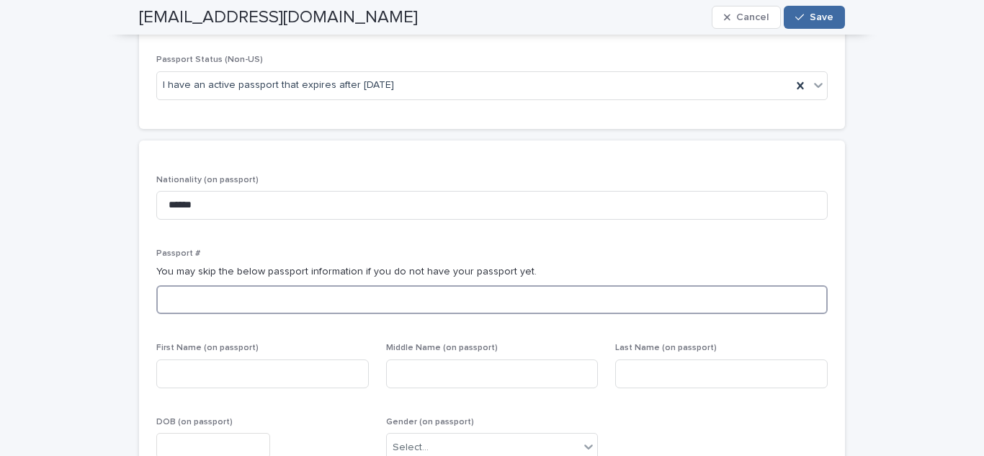
click at [234, 314] on input at bounding box center [492, 299] width 672 height 29
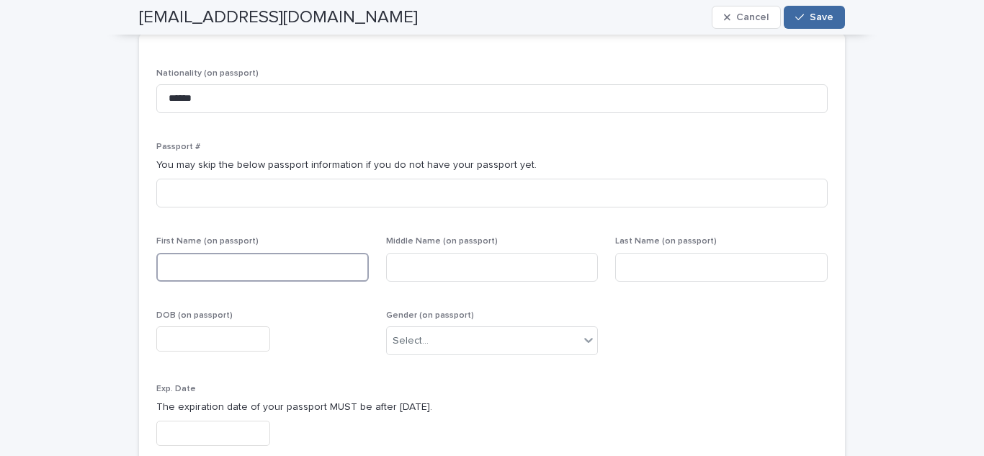
click at [184, 282] on input at bounding box center [262, 267] width 213 height 29
type input "*"
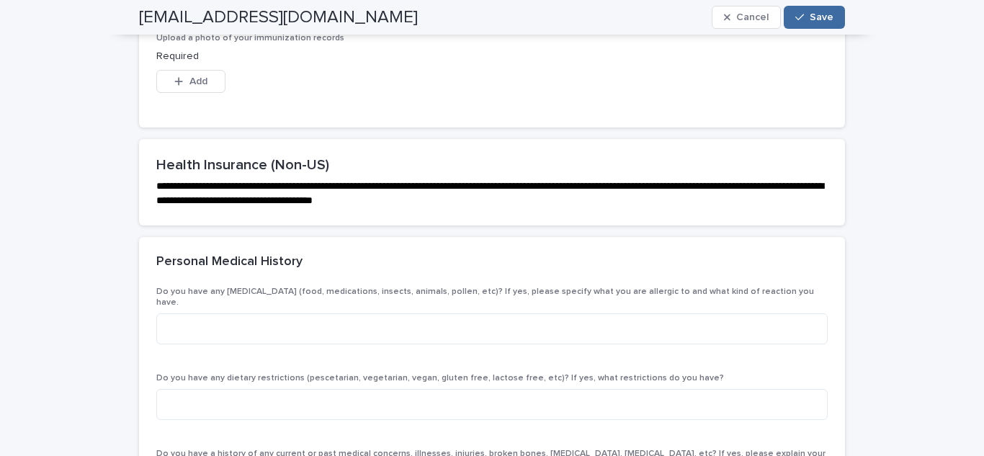
scroll to position [4841, 0]
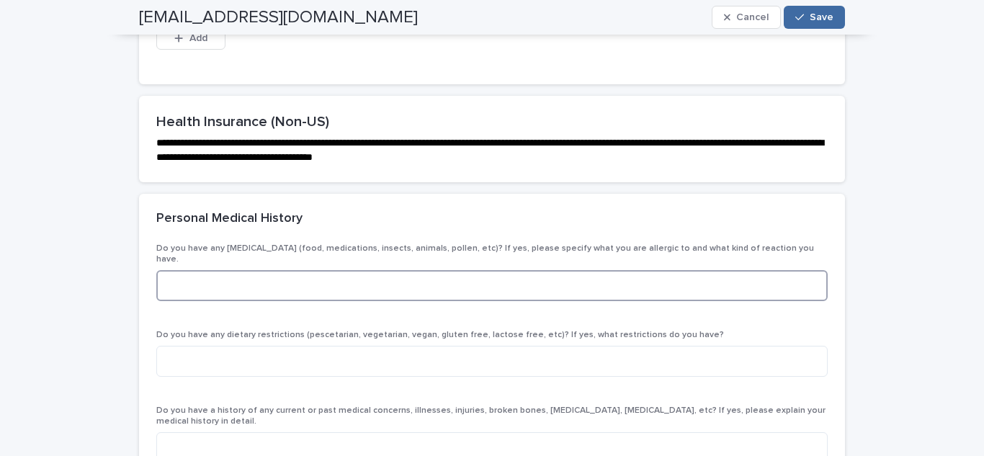
click at [233, 301] on textarea at bounding box center [492, 285] width 672 height 31
type textarea "*"
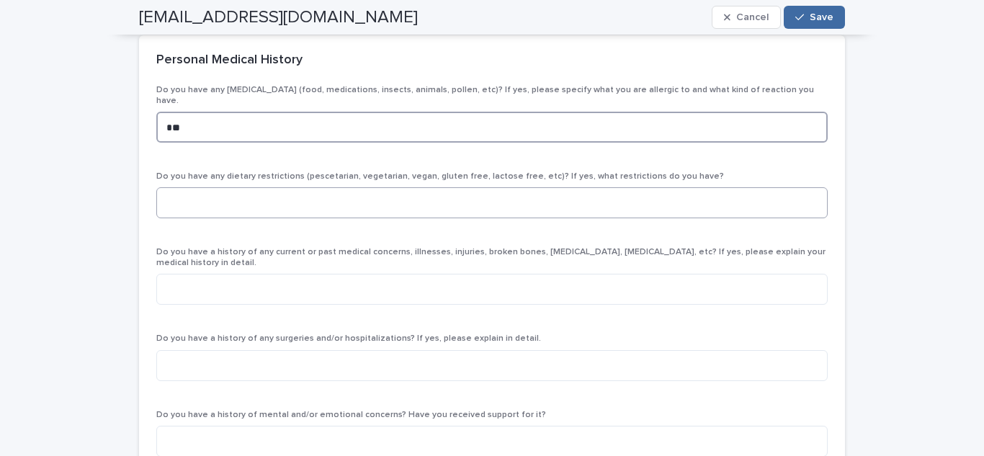
type textarea "**"
click at [406, 218] on textarea at bounding box center [492, 202] width 672 height 31
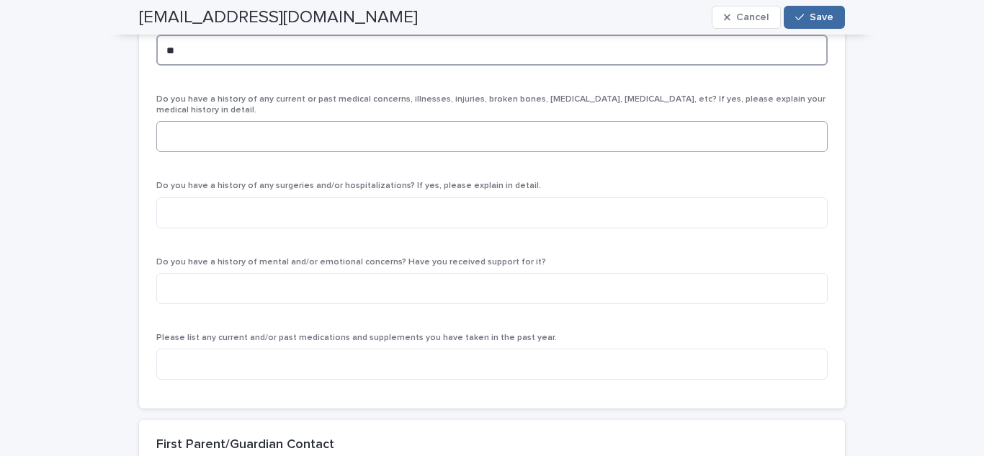
scroll to position [5153, 0]
type textarea "**"
click at [231, 152] on textarea at bounding box center [492, 136] width 672 height 31
type textarea "**"
click at [215, 228] on textarea at bounding box center [492, 212] width 672 height 31
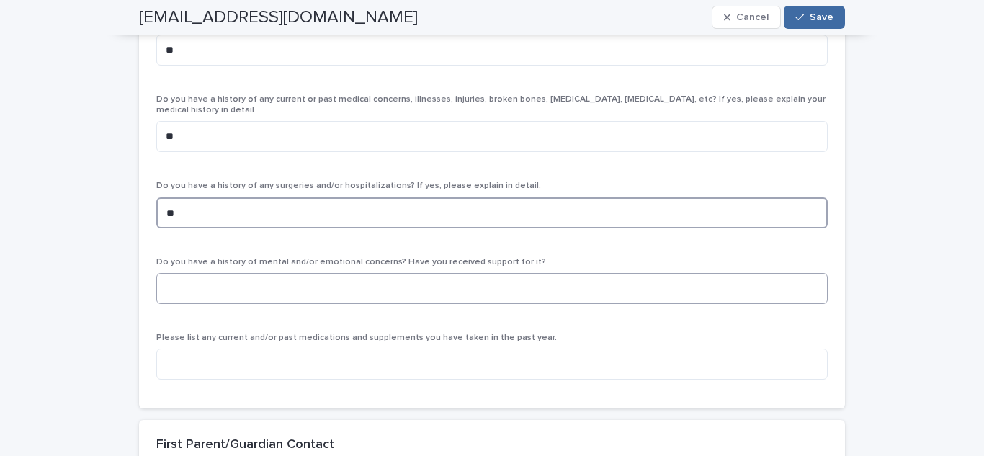
type textarea "**"
click at [215, 304] on textarea at bounding box center [492, 288] width 672 height 31
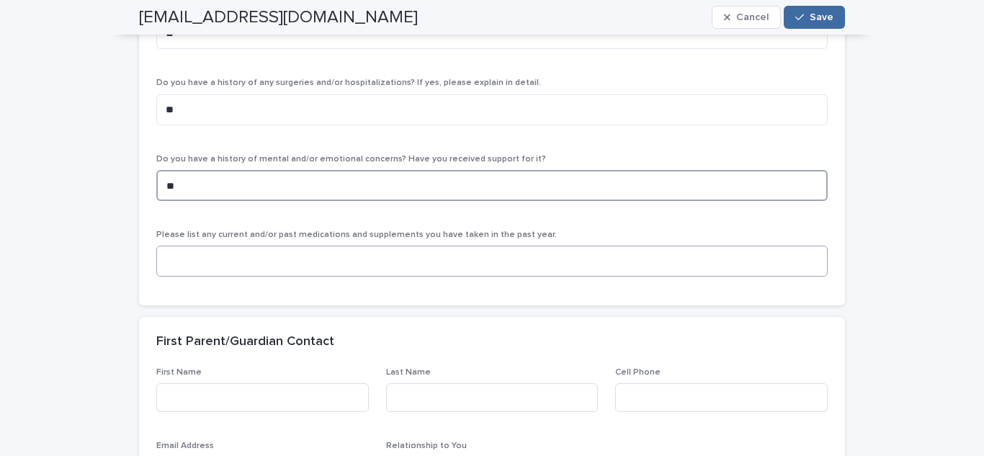
type textarea "**"
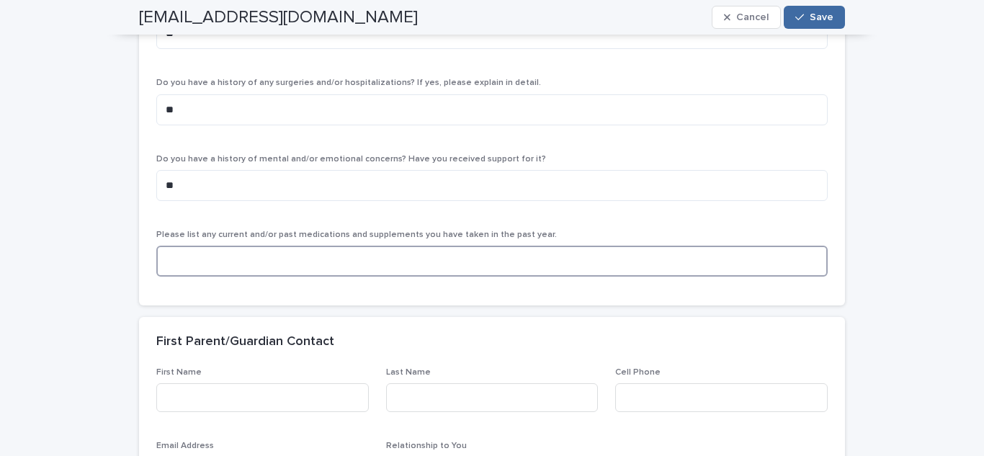
click at [226, 277] on textarea at bounding box center [492, 261] width 672 height 31
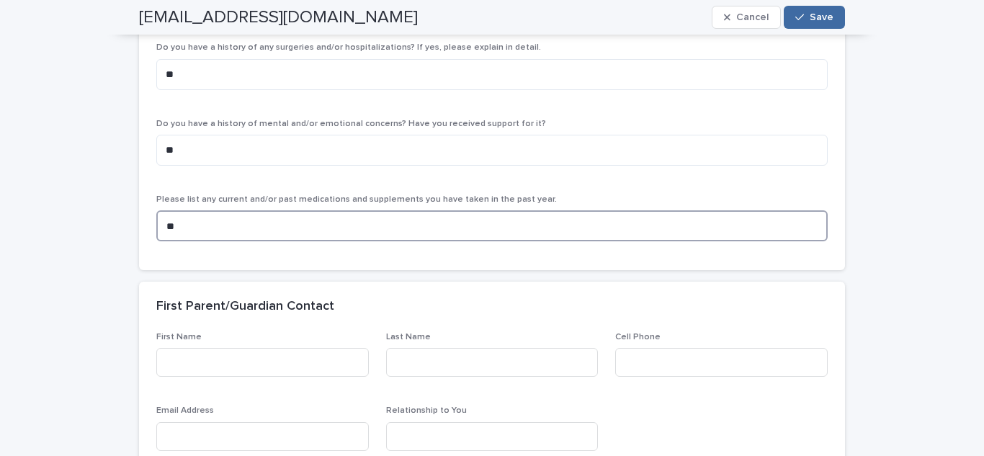
scroll to position [5465, 0]
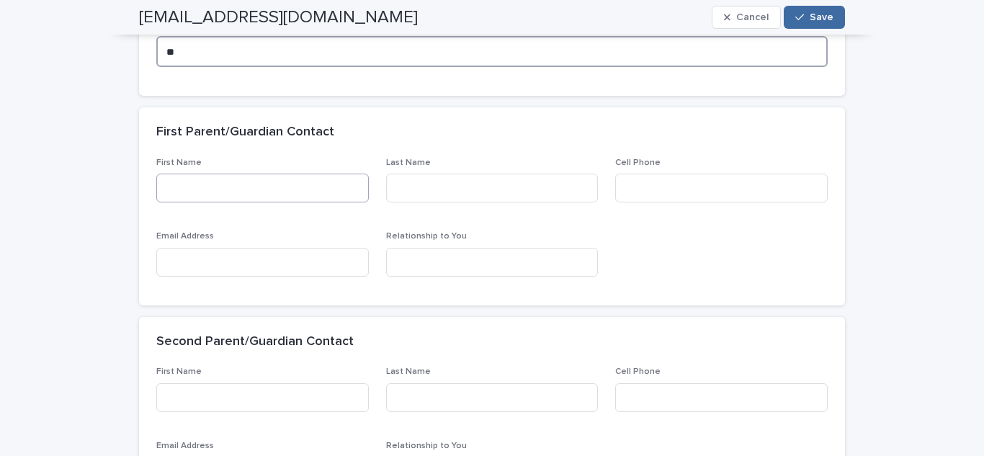
type textarea "**"
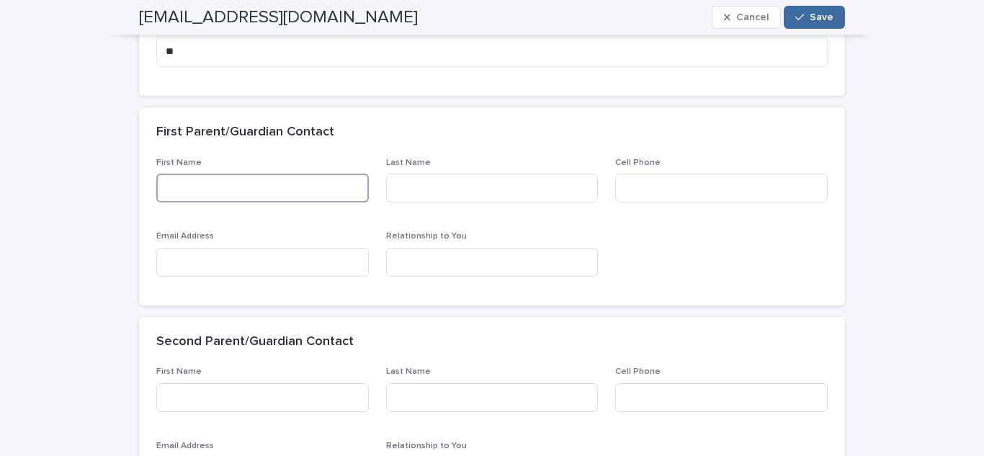
click at [239, 203] on input at bounding box center [262, 188] width 213 height 29
type input "******"
click at [426, 203] on input at bounding box center [492, 188] width 213 height 29
click at [398, 203] on input "*******" at bounding box center [492, 188] width 213 height 29
type input "********"
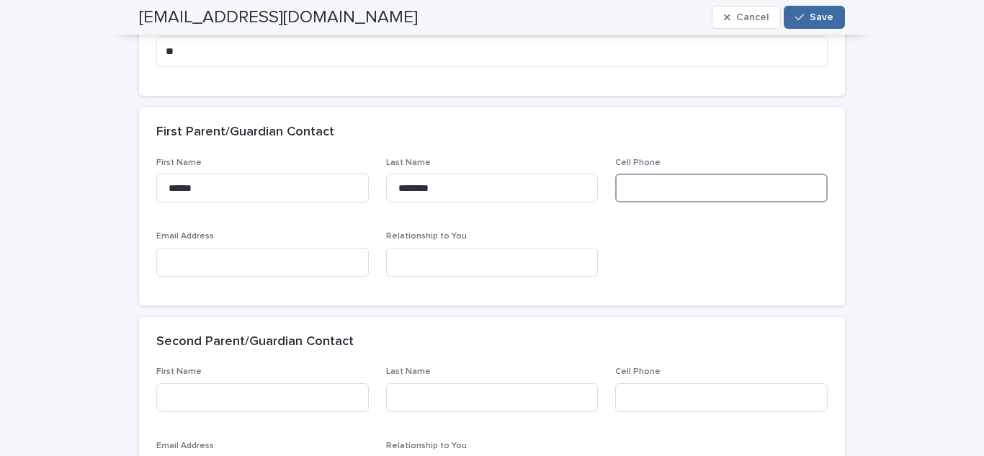
click at [625, 203] on input at bounding box center [721, 188] width 213 height 29
type input "*"
type input "**********"
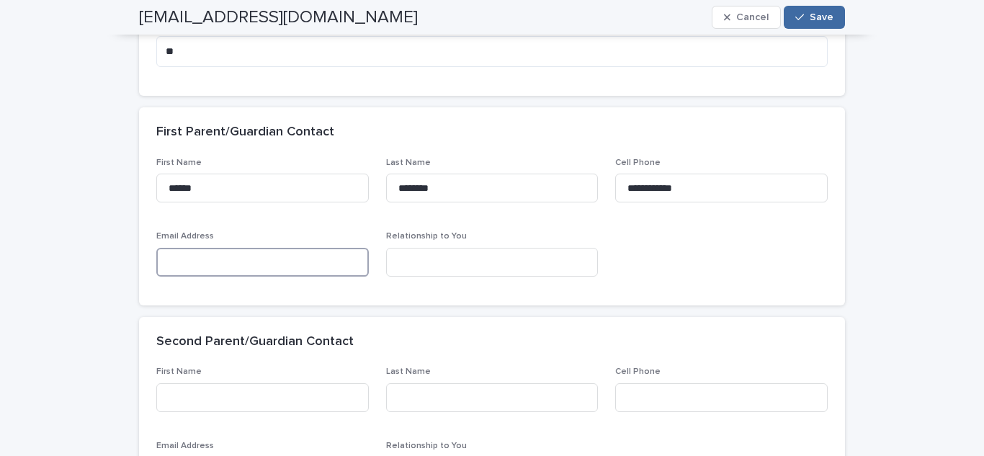
click at [237, 277] on input at bounding box center [262, 262] width 213 height 29
type input "**********"
click at [407, 277] on input at bounding box center [492, 262] width 213 height 29
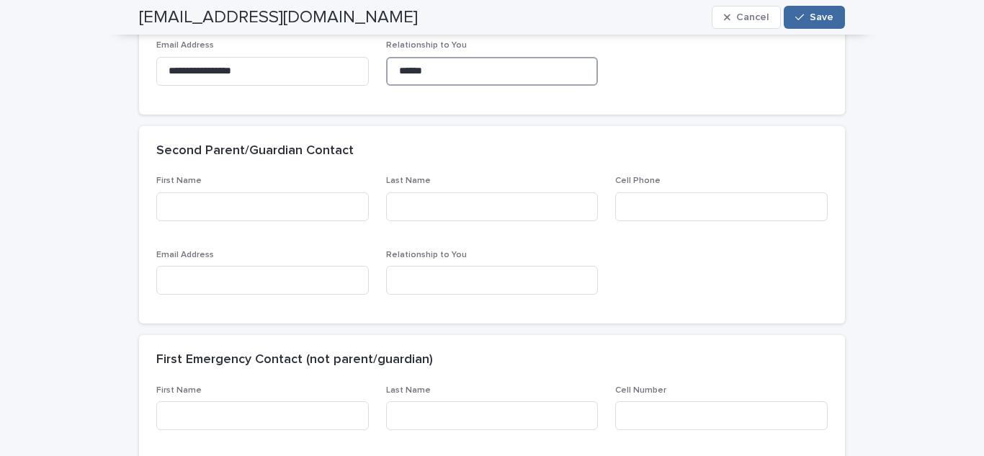
scroll to position [5657, 0]
type input "******"
click at [262, 221] on input at bounding box center [262, 206] width 213 height 29
type input "*******"
click at [439, 221] on input at bounding box center [492, 206] width 213 height 29
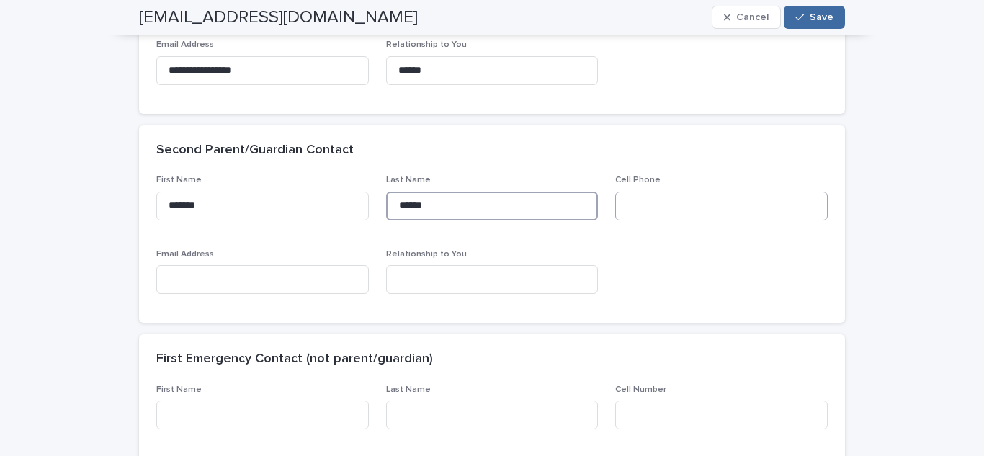
type input "******"
click at [653, 217] on input at bounding box center [721, 206] width 213 height 29
type input "**********"
click at [326, 294] on input at bounding box center [262, 279] width 213 height 29
type input "*"
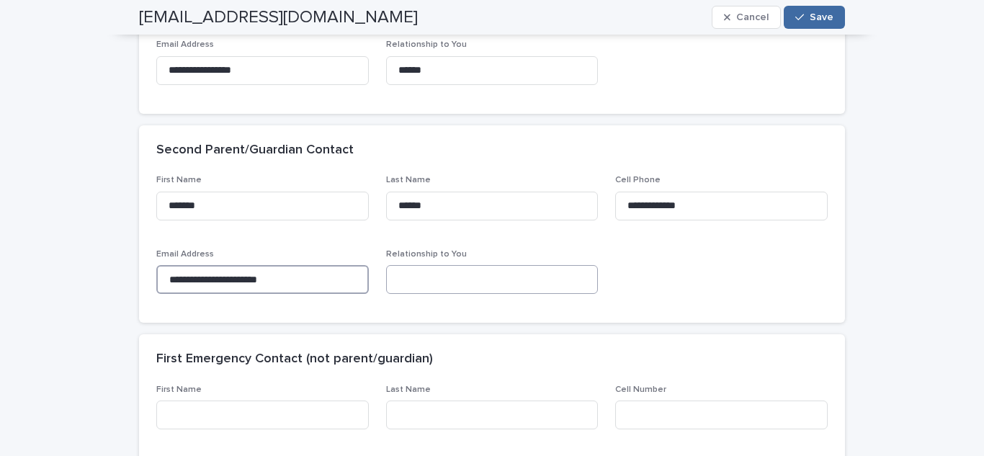
type input "**********"
click at [435, 292] on input at bounding box center [492, 279] width 213 height 29
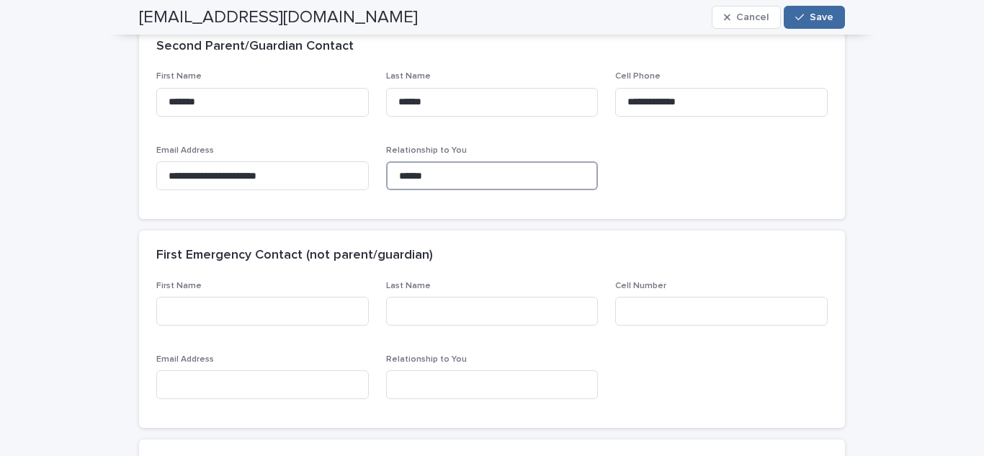
scroll to position [5833, 0]
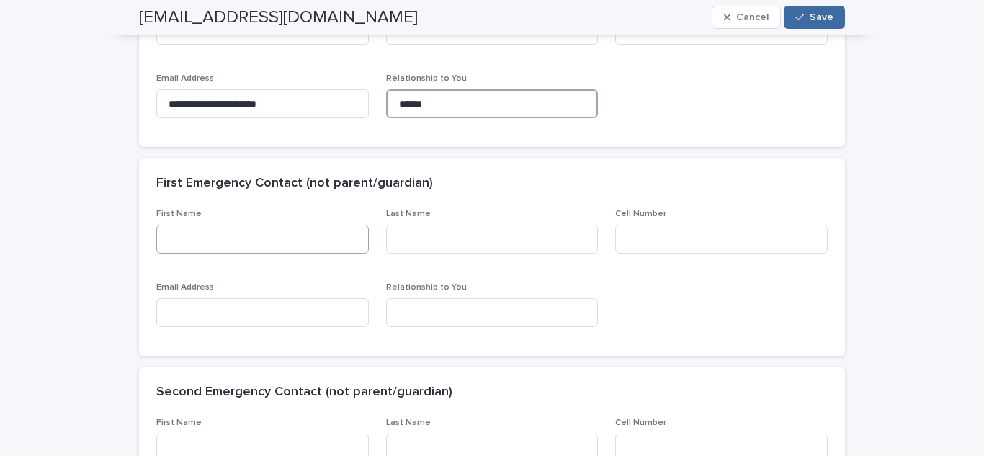
type input "******"
click at [232, 249] on input at bounding box center [262, 239] width 213 height 29
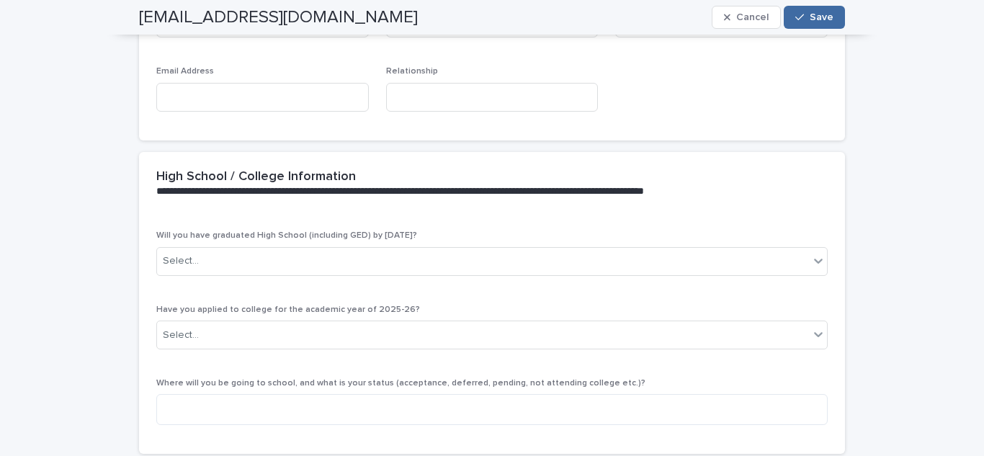
scroll to position [6259, 0]
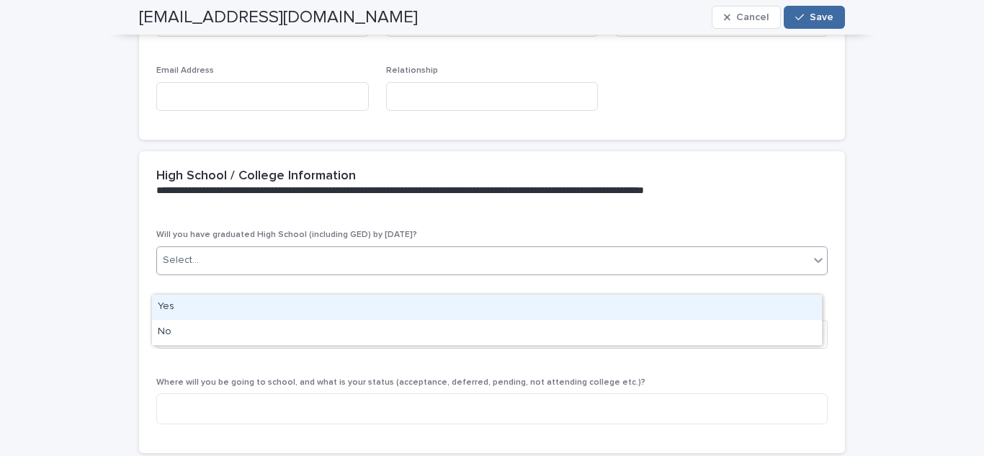
click at [225, 270] on div "Select..." at bounding box center [483, 261] width 652 height 24
click at [207, 310] on div "Yes" at bounding box center [487, 307] width 670 height 25
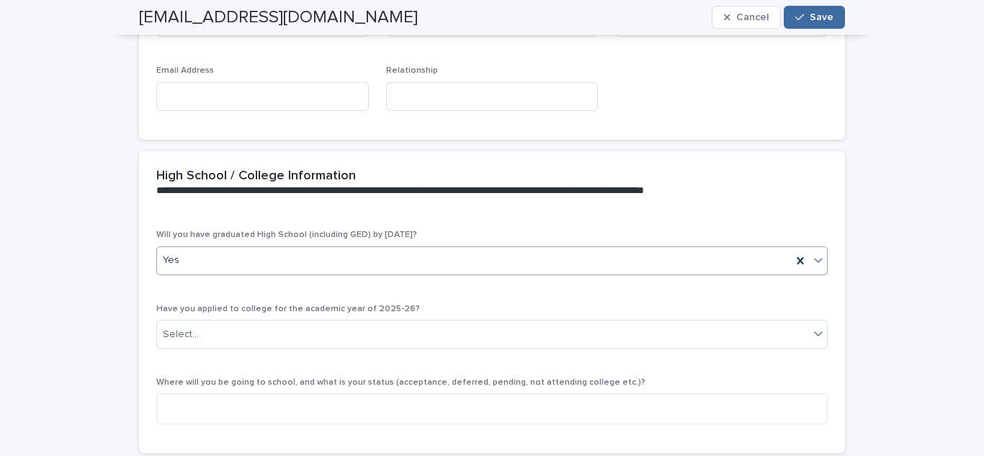
scroll to position [6348, 0]
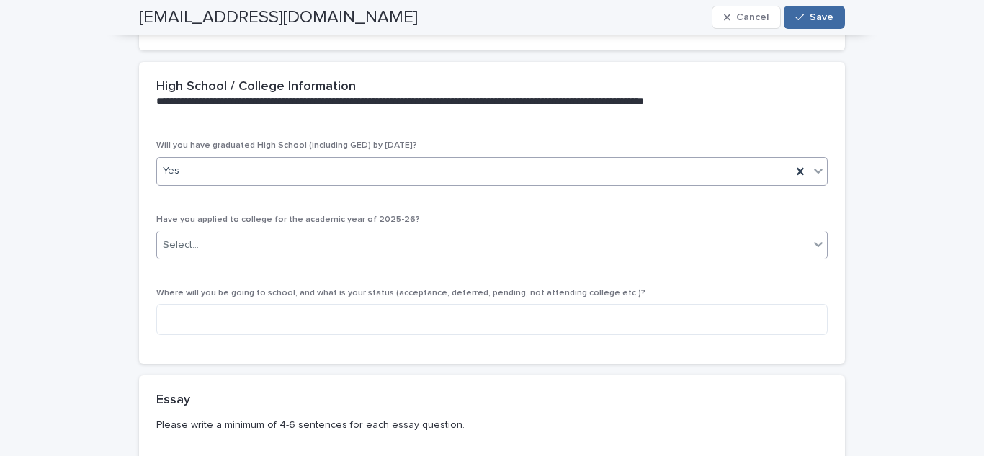
click at [257, 257] on div "Select..." at bounding box center [483, 245] width 652 height 24
click at [254, 224] on span "Have you applied to college for the academic year of 2025-26?" at bounding box center [288, 219] width 264 height 9
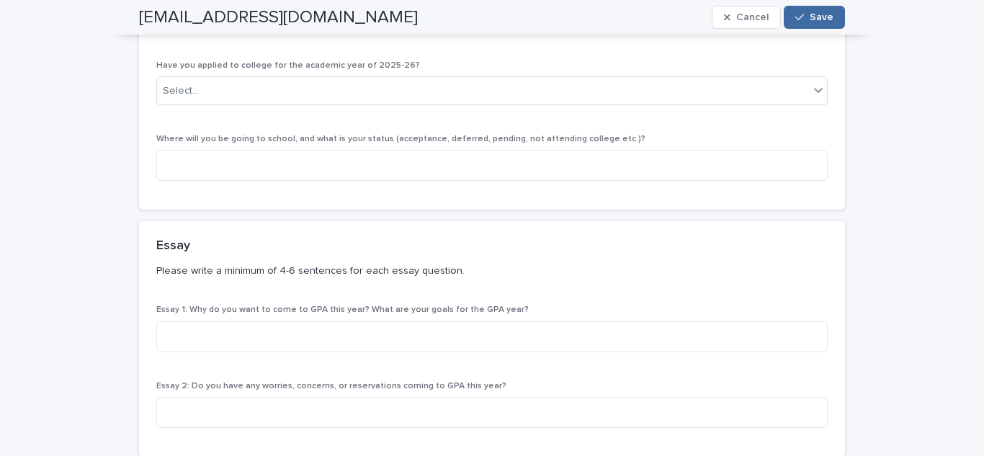
scroll to position [6423, 0]
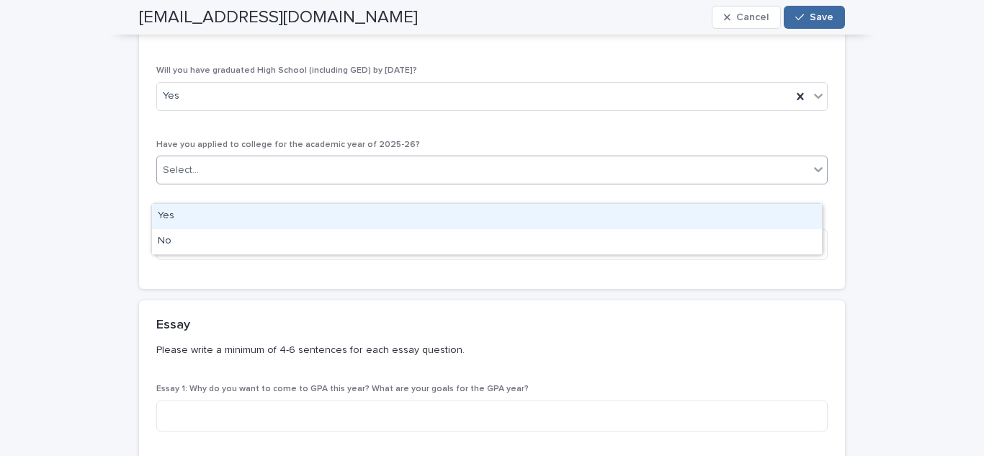
click at [271, 182] on div "Select..." at bounding box center [483, 171] width 652 height 24
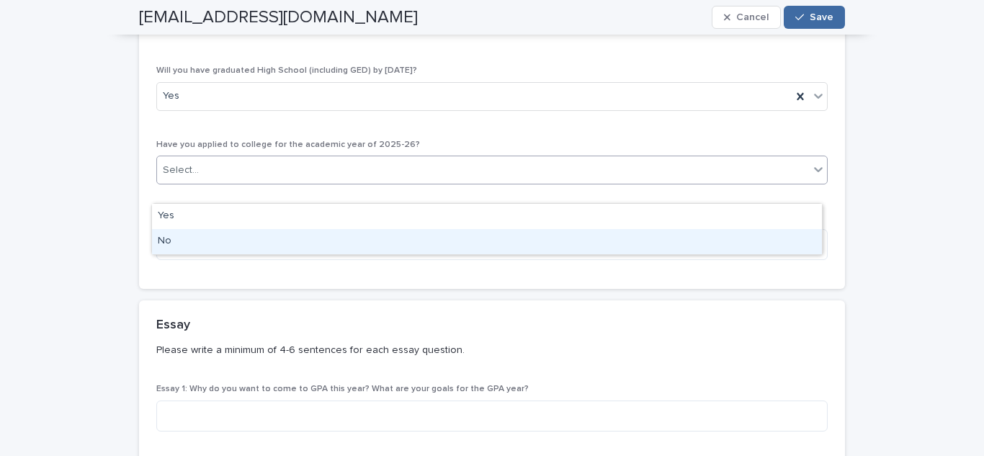
click at [215, 233] on div "No" at bounding box center [487, 241] width 670 height 25
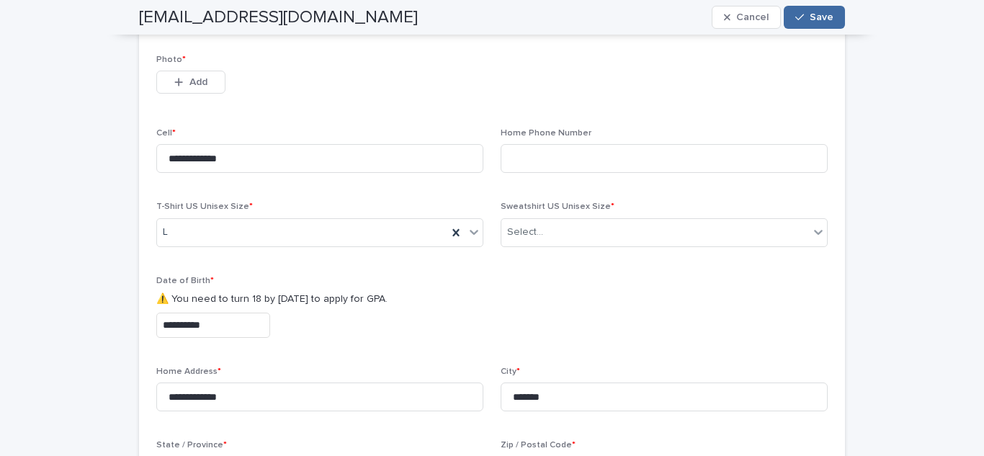
scroll to position [1156, 0]
click at [453, 237] on icon at bounding box center [456, 233] width 6 height 7
click at [448, 245] on div "L" at bounding box center [302, 233] width 290 height 24
click at [584, 338] on div "**********" at bounding box center [492, 325] width 672 height 25
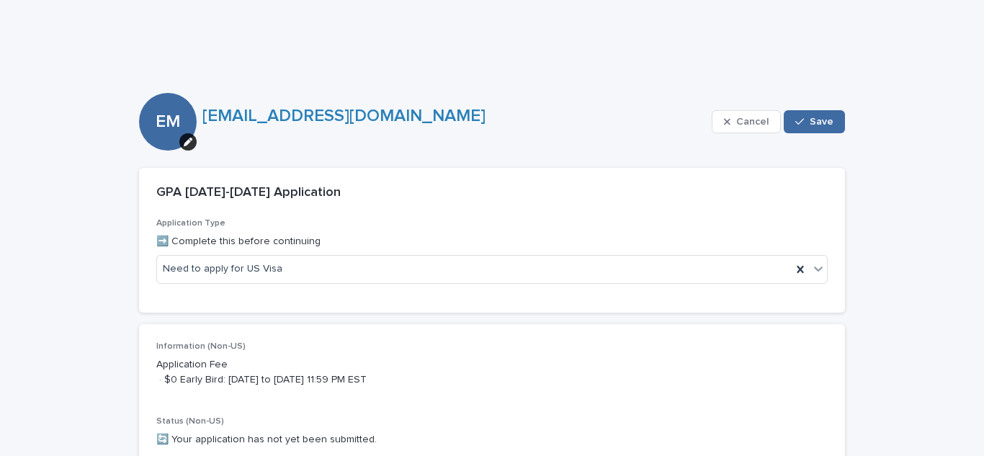
scroll to position [125, 0]
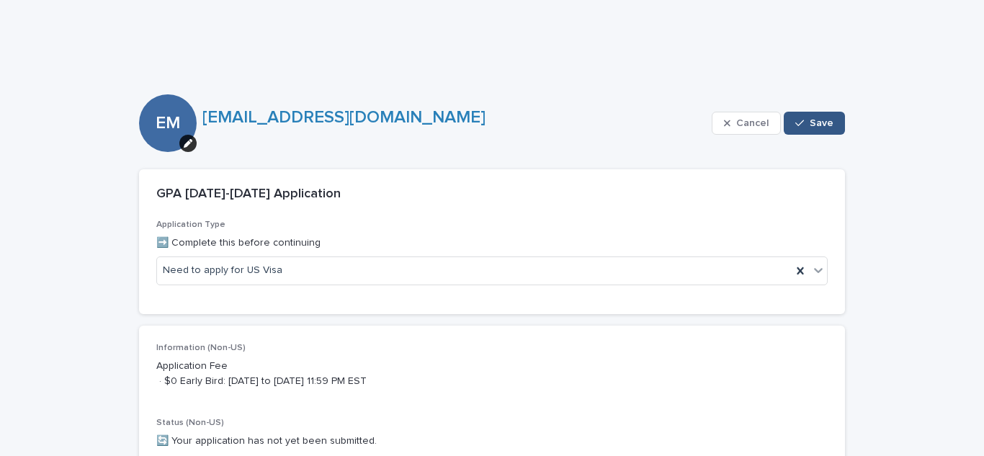
click at [809, 117] on button "Save" at bounding box center [814, 123] width 61 height 23
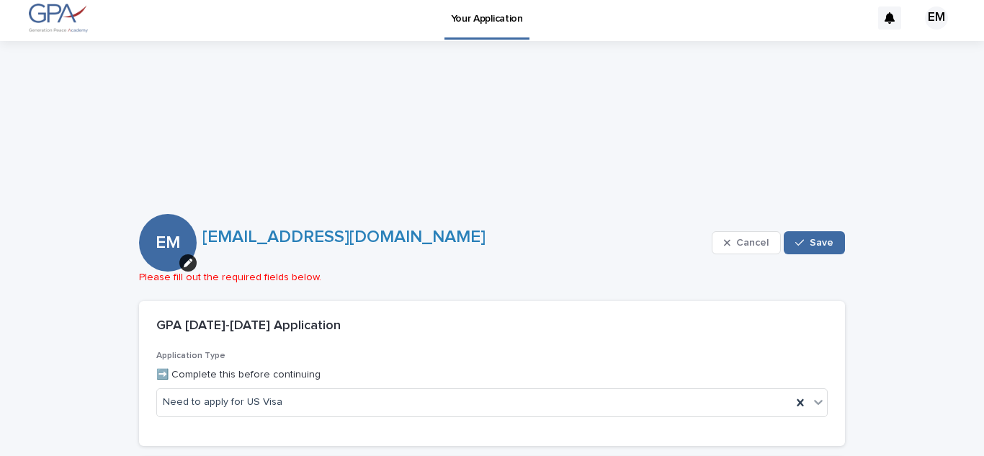
scroll to position [0, 0]
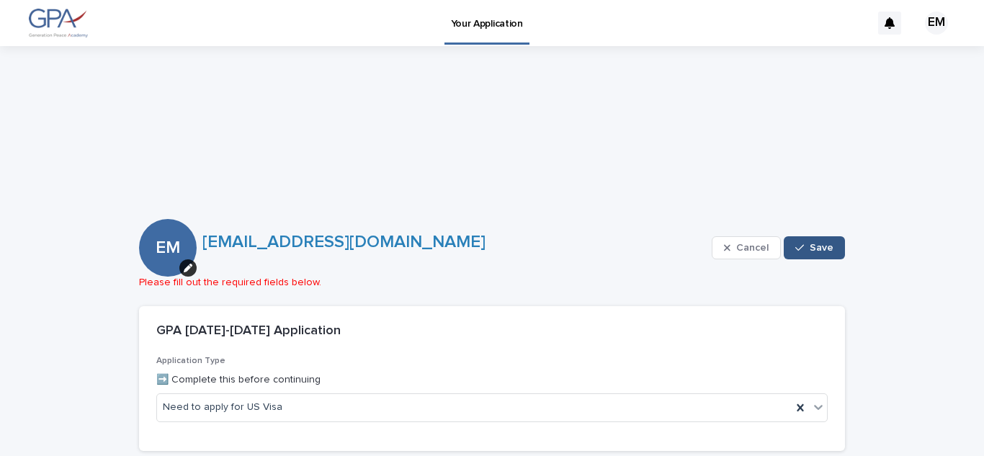
click at [812, 246] on span "Save" at bounding box center [822, 248] width 24 height 10
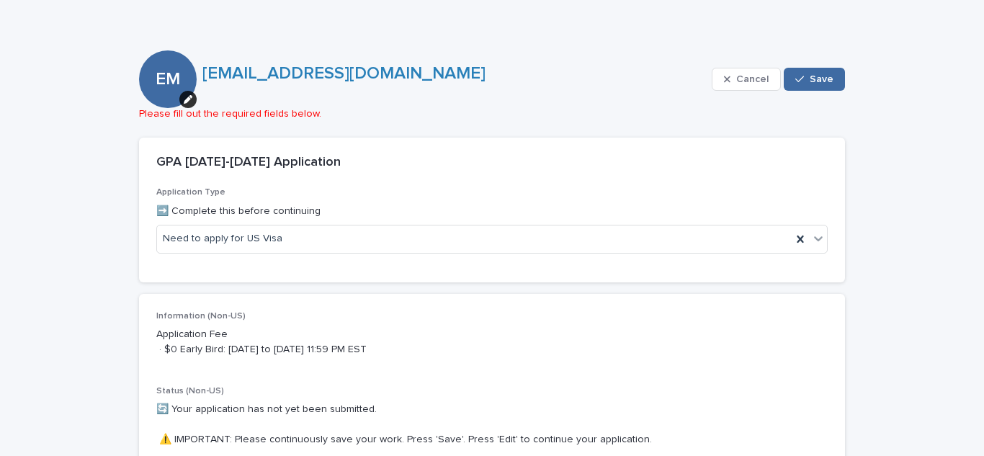
scroll to position [168, 0]
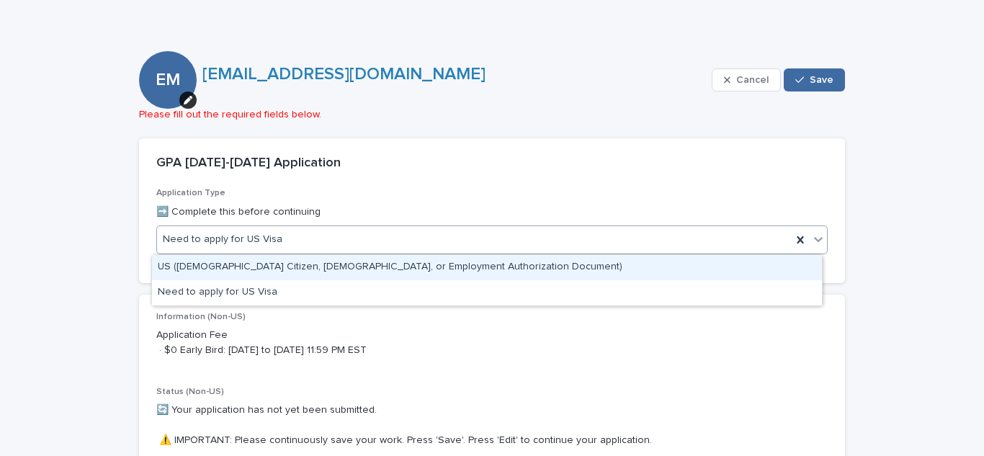
click at [815, 242] on icon at bounding box center [818, 239] width 14 height 14
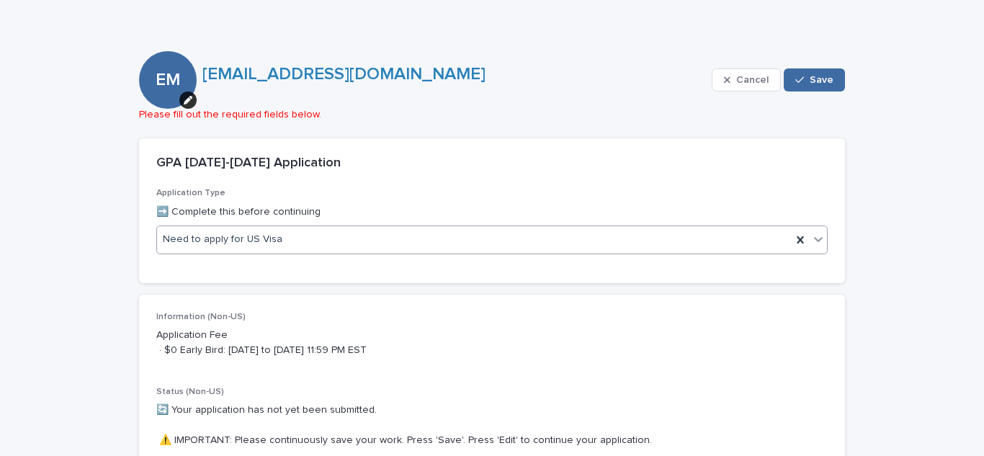
click at [815, 242] on icon at bounding box center [818, 239] width 14 height 14
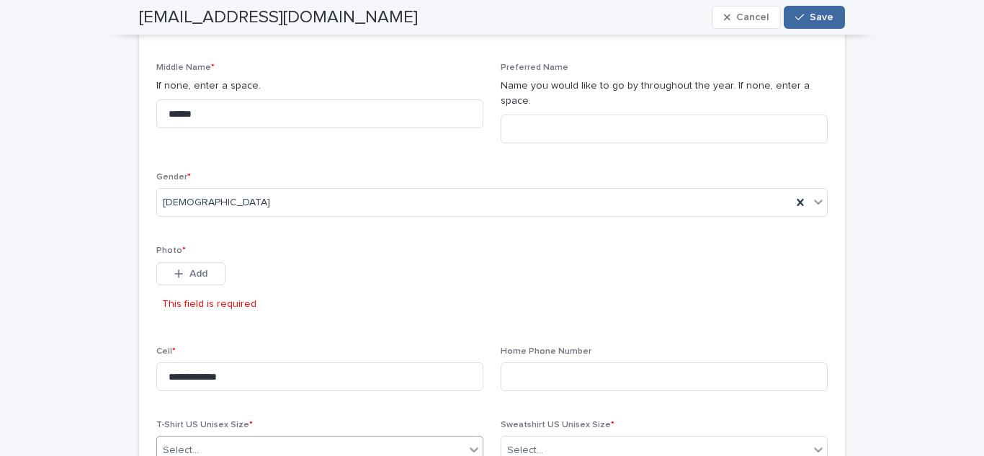
scroll to position [977, 0]
click at [625, 143] on input at bounding box center [664, 129] width 327 height 29
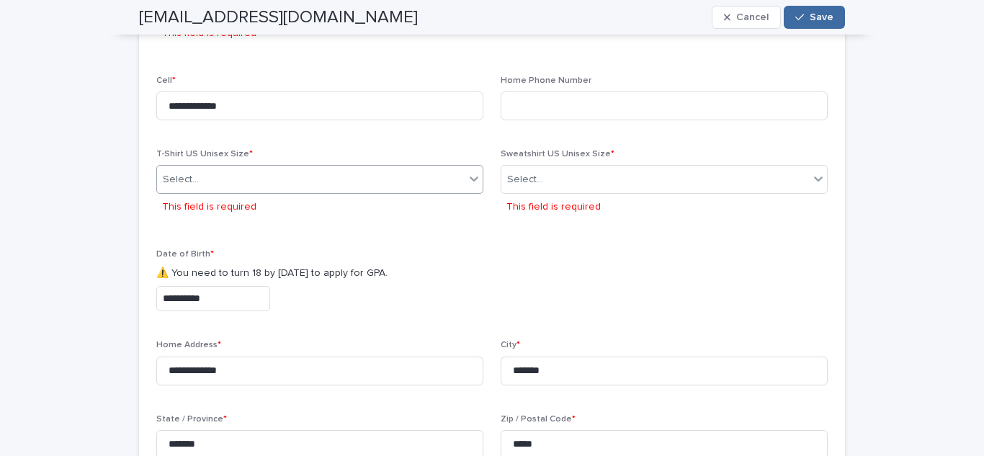
scroll to position [1249, 0]
type input "******"
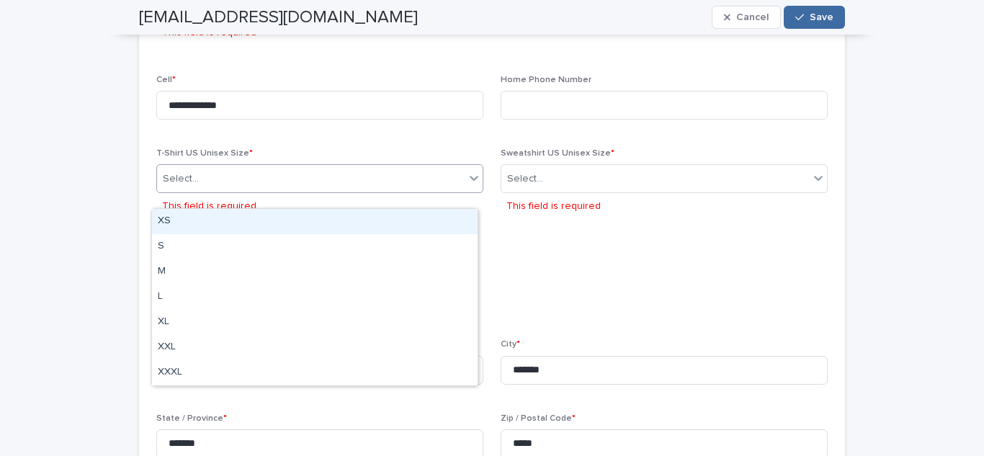
click at [467, 185] on icon at bounding box center [474, 178] width 14 height 14
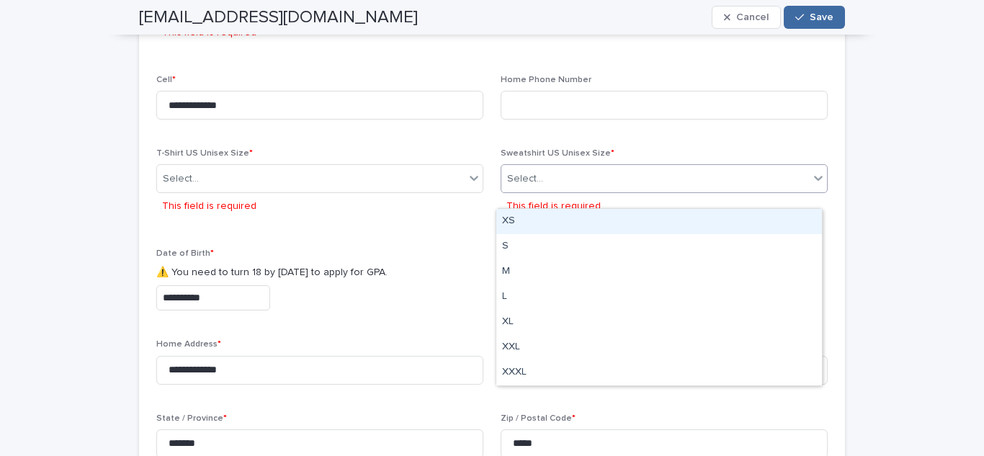
click at [811, 185] on icon at bounding box center [818, 178] width 14 height 14
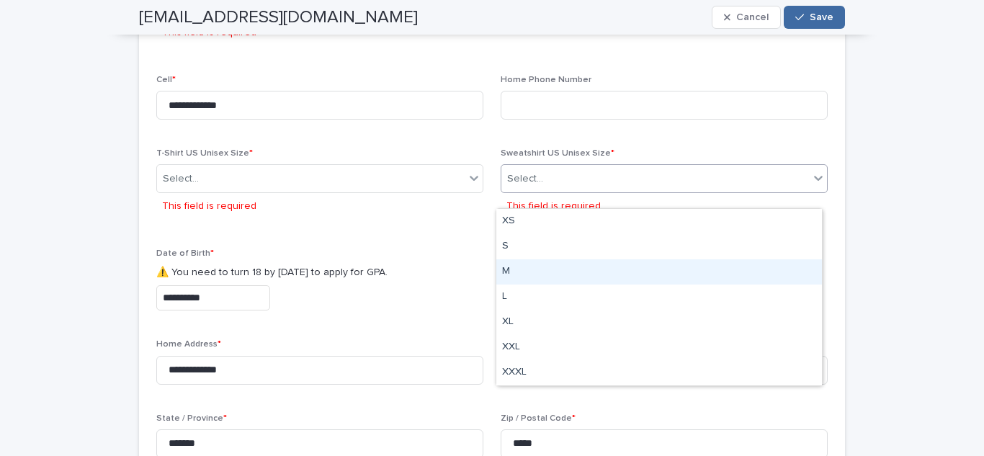
click at [577, 281] on div "M" at bounding box center [660, 271] width 326 height 25
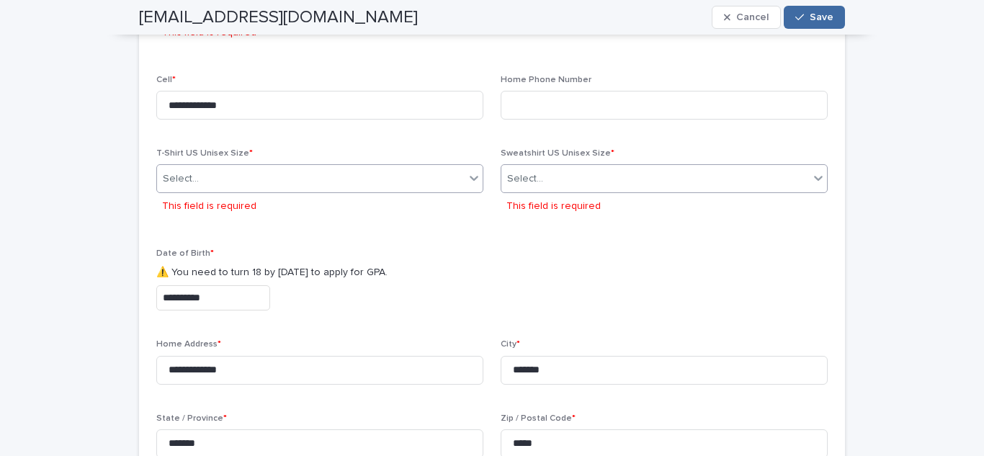
click at [467, 185] on icon at bounding box center [474, 178] width 14 height 14
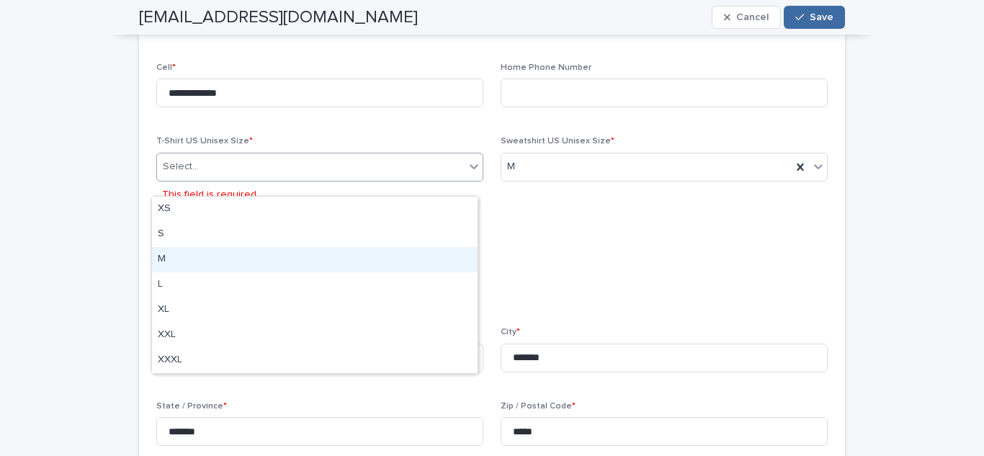
drag, startPoint x: 388, startPoint y: 272, endPoint x: 375, endPoint y: 254, distance: 22.6
click at [375, 254] on div "M" at bounding box center [315, 259] width 326 height 25
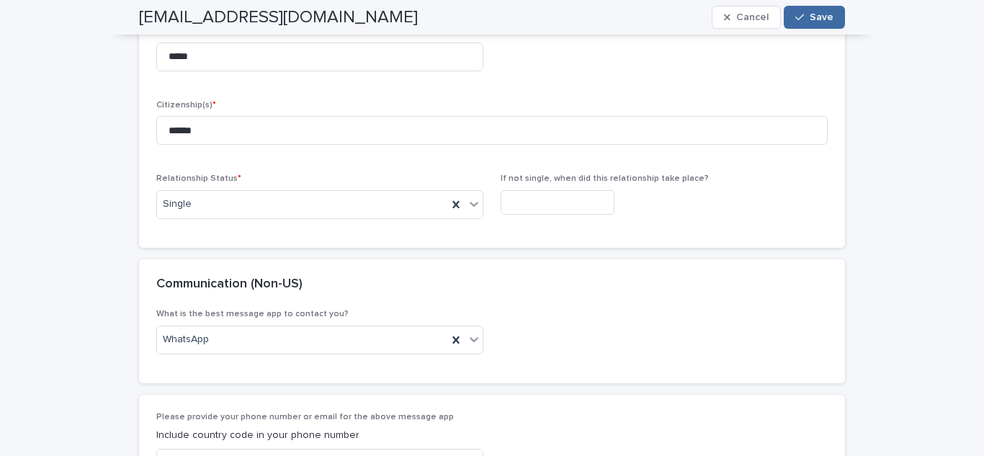
scroll to position [1672, 0]
click at [473, 210] on icon at bounding box center [474, 203] width 14 height 14
click at [468, 210] on icon at bounding box center [474, 203] width 14 height 14
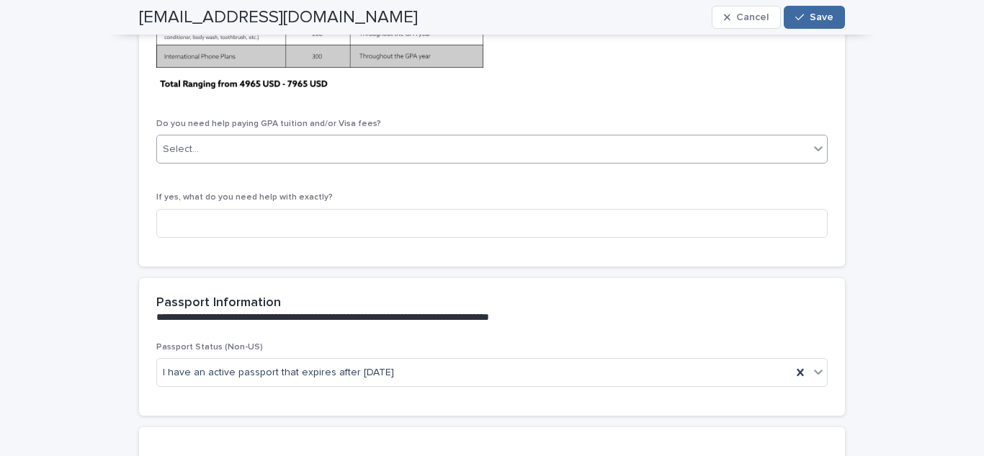
scroll to position [3604, 0]
click at [455, 324] on div "**********" at bounding box center [489, 310] width 666 height 30
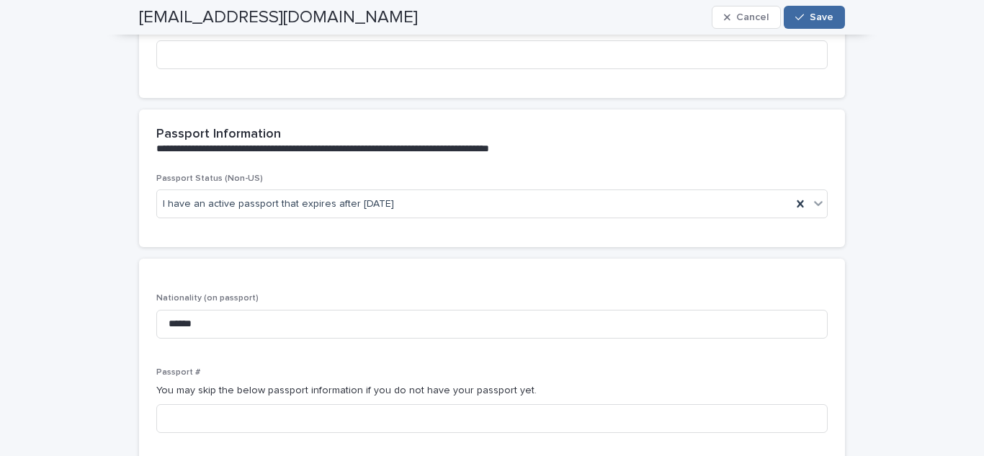
scroll to position [3773, 0]
click at [810, 16] on span "Save" at bounding box center [822, 17] width 24 height 10
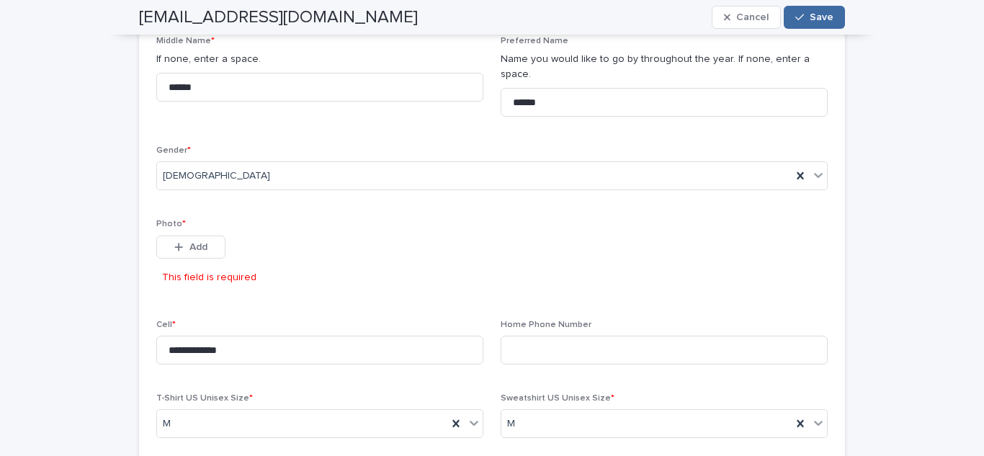
scroll to position [1004, 0]
click at [195, 252] on span "Add" at bounding box center [199, 247] width 18 height 10
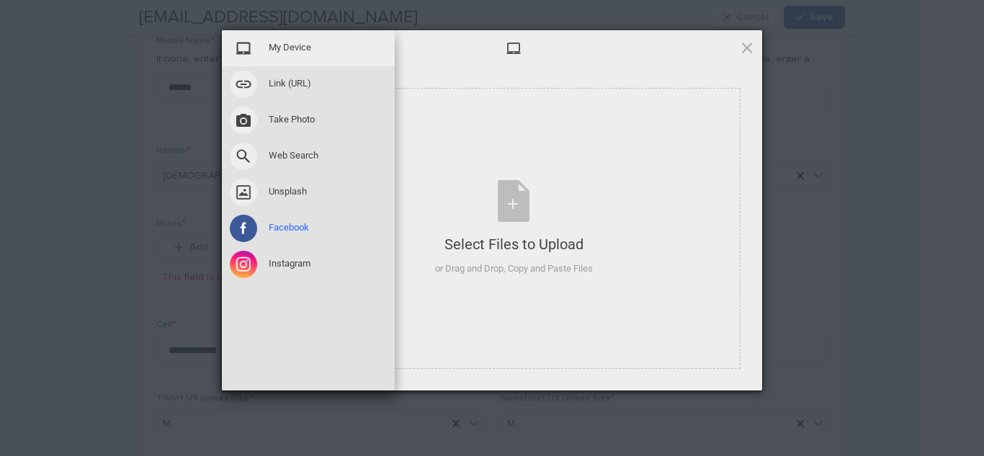
click at [303, 223] on span "Facebook" at bounding box center [289, 227] width 40 height 13
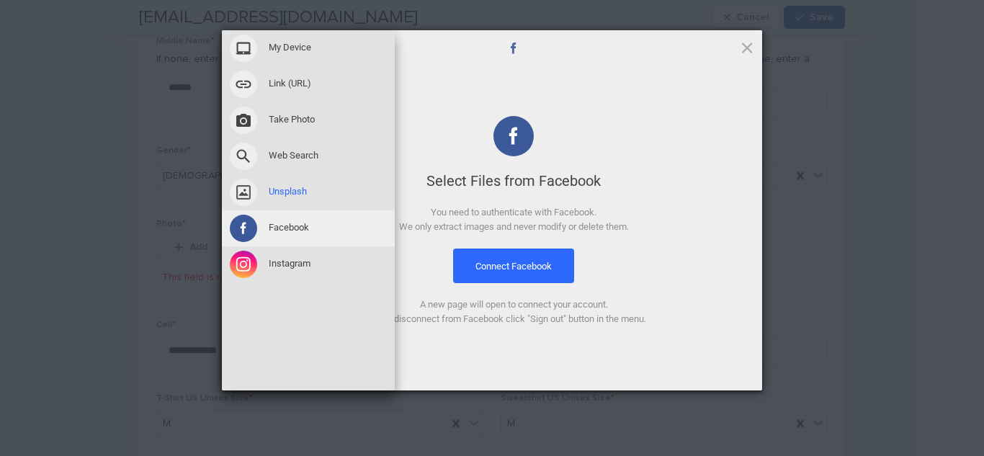
click at [320, 192] on div "Unsplash" at bounding box center [308, 192] width 173 height 36
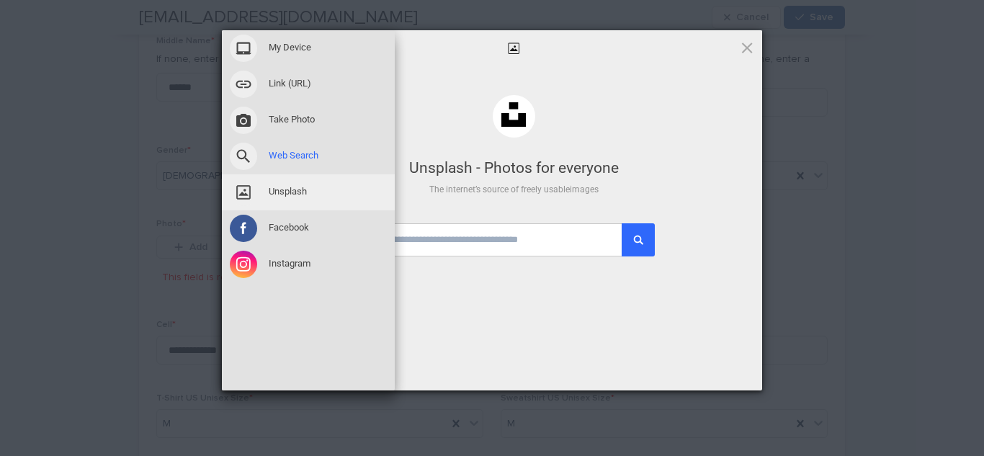
click at [340, 159] on div "Web Search" at bounding box center [308, 156] width 173 height 36
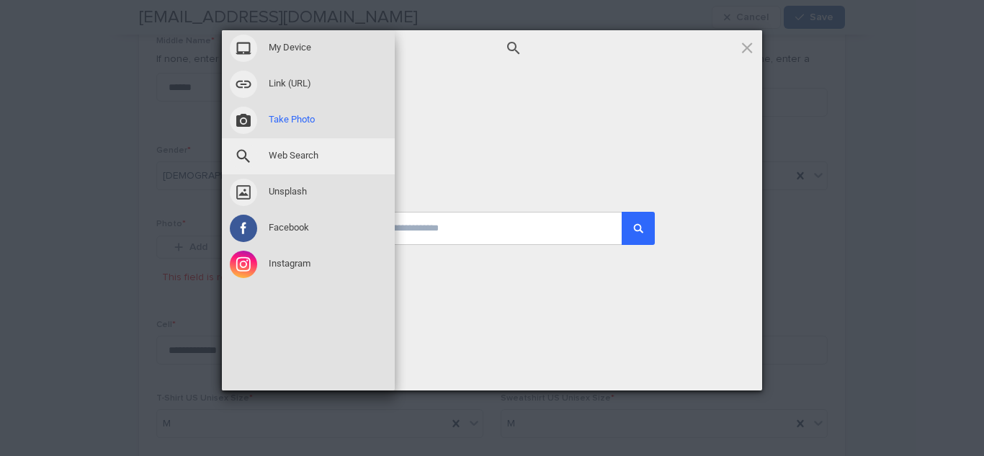
click at [346, 103] on div "Take Photo" at bounding box center [308, 120] width 173 height 36
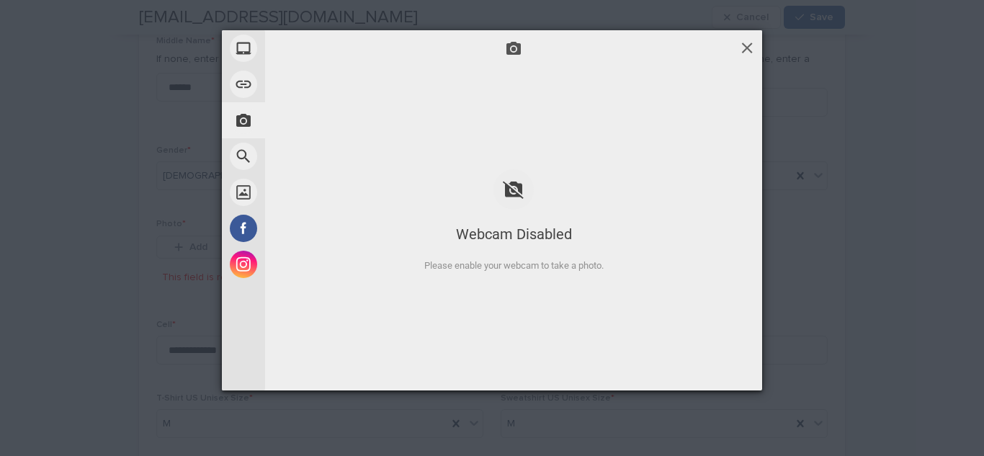
click at [742, 53] on span at bounding box center [747, 48] width 16 height 16
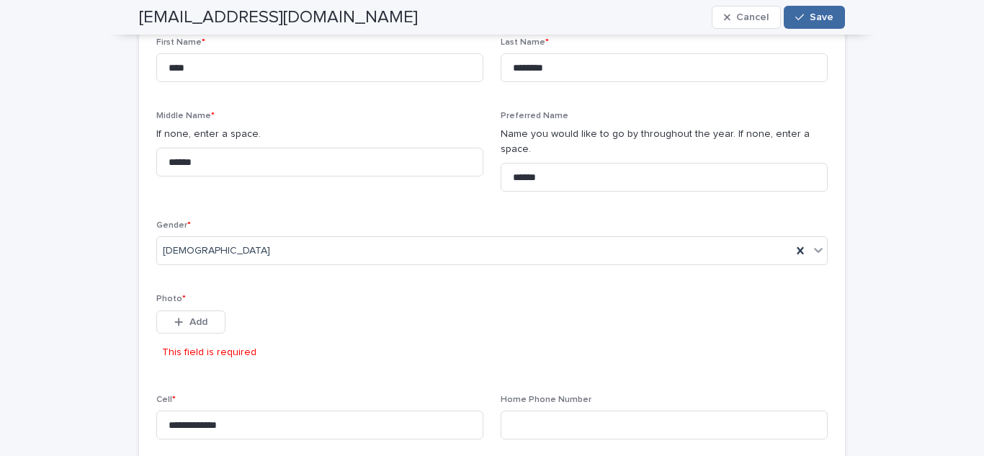
scroll to position [942, 0]
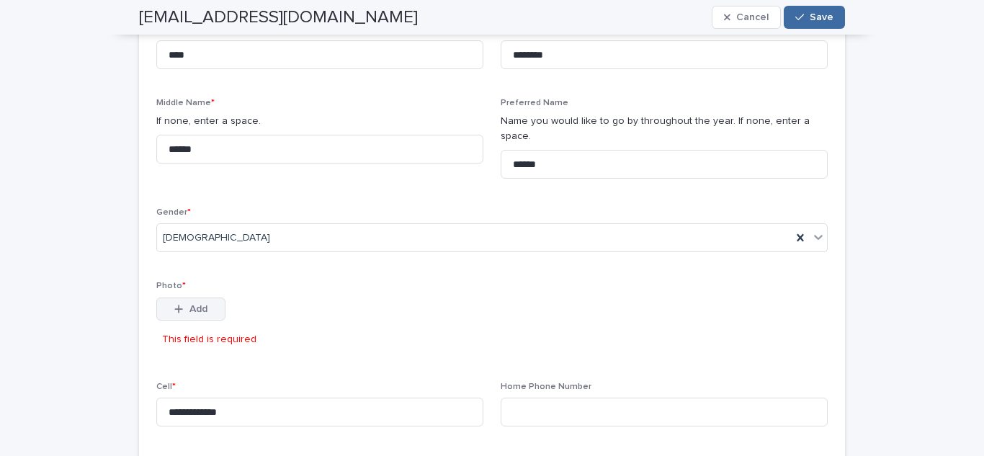
click at [159, 321] on button "Add" at bounding box center [190, 309] width 69 height 23
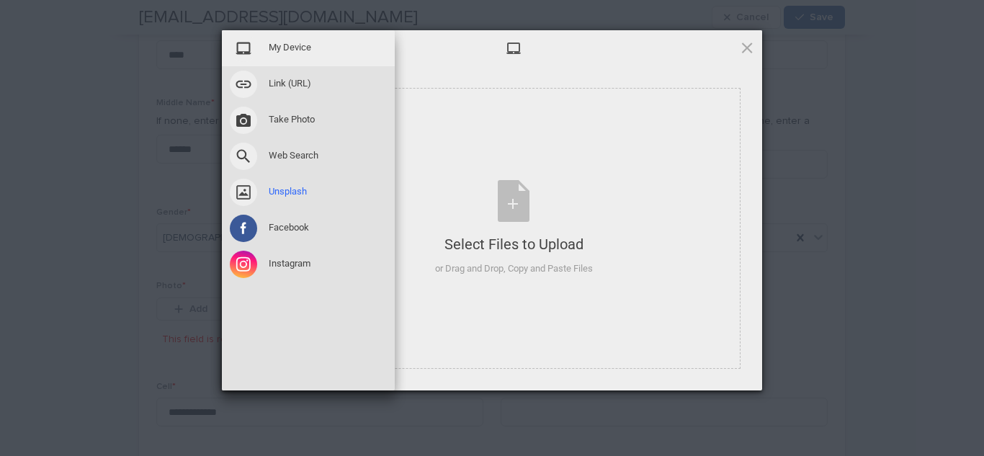
click at [295, 179] on div "Unsplash" at bounding box center [308, 192] width 173 height 36
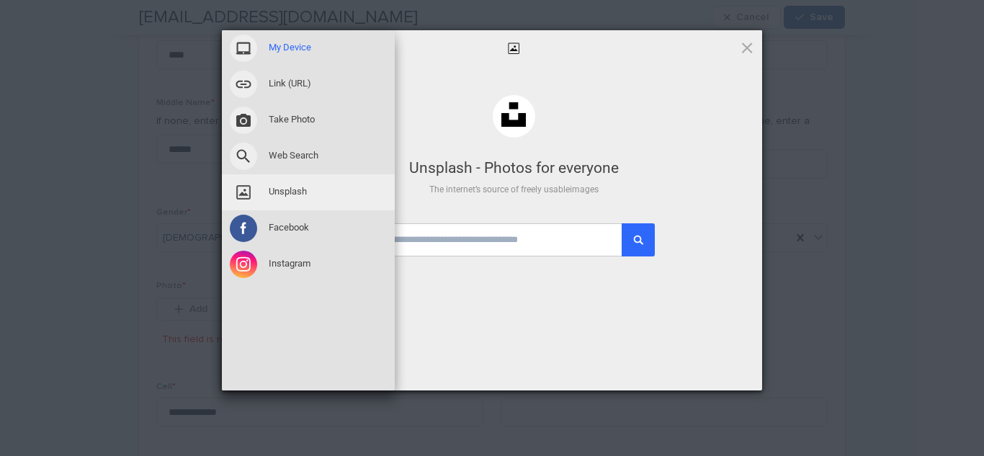
click at [313, 50] on div "My Device" at bounding box center [308, 48] width 173 height 36
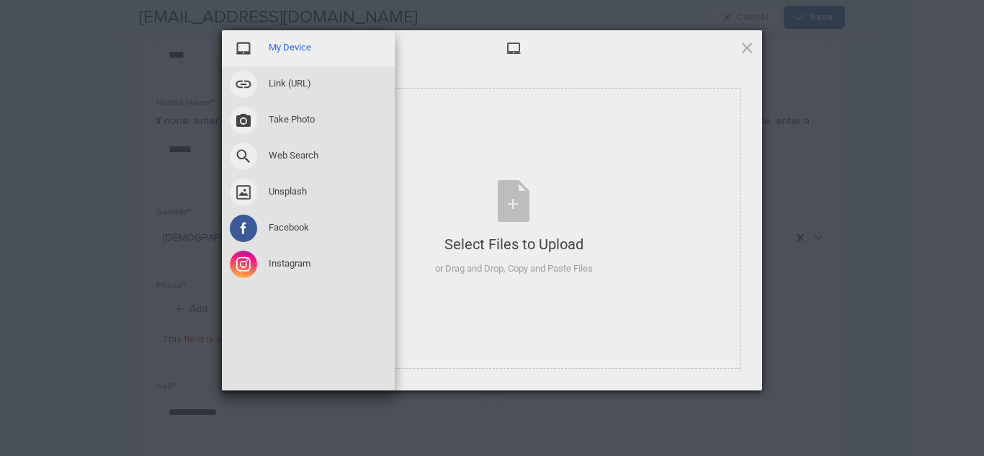
click at [313, 50] on div "My Device" at bounding box center [308, 48] width 173 height 36
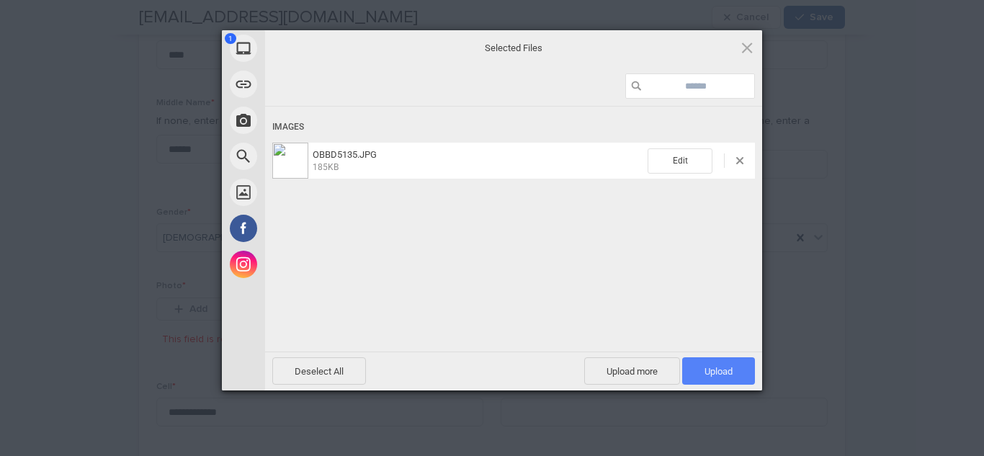
click at [713, 382] on span "Upload 1" at bounding box center [718, 370] width 73 height 27
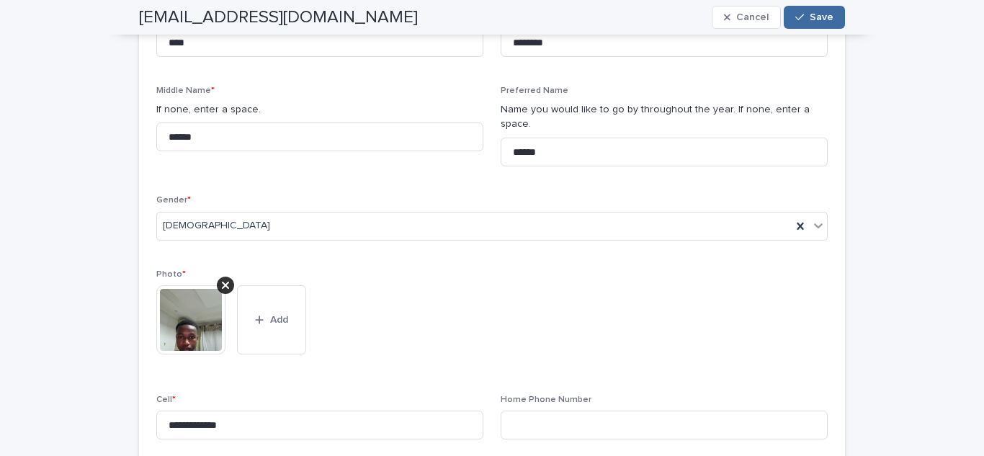
click at [195, 355] on img at bounding box center [190, 319] width 69 height 69
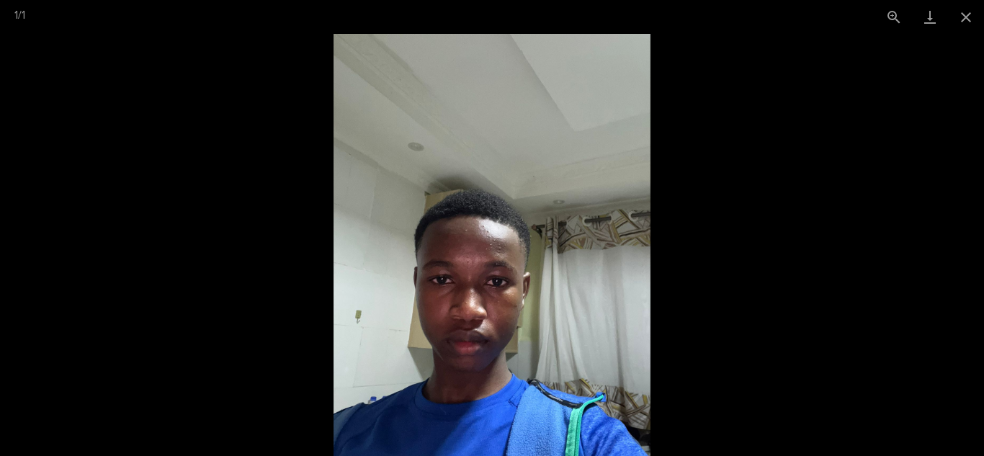
click at [773, 155] on picture at bounding box center [492, 245] width 984 height 422
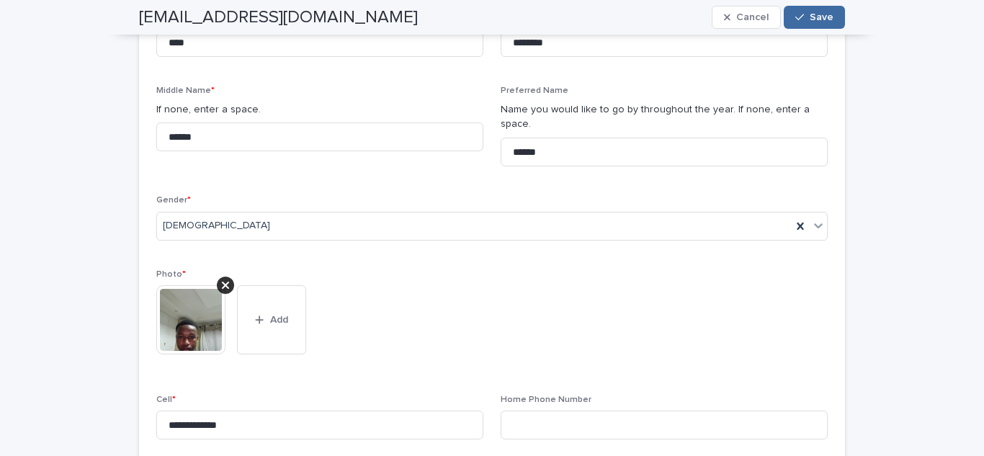
click at [773, 155] on picture at bounding box center [492, 245] width 984 height 422
click at [811, 22] on button "Save" at bounding box center [814, 17] width 61 height 23
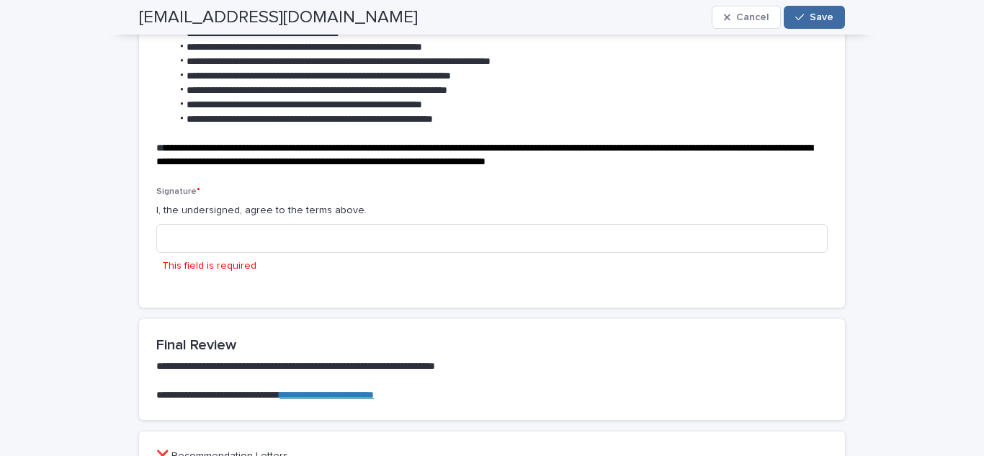
scroll to position [7266, 0]
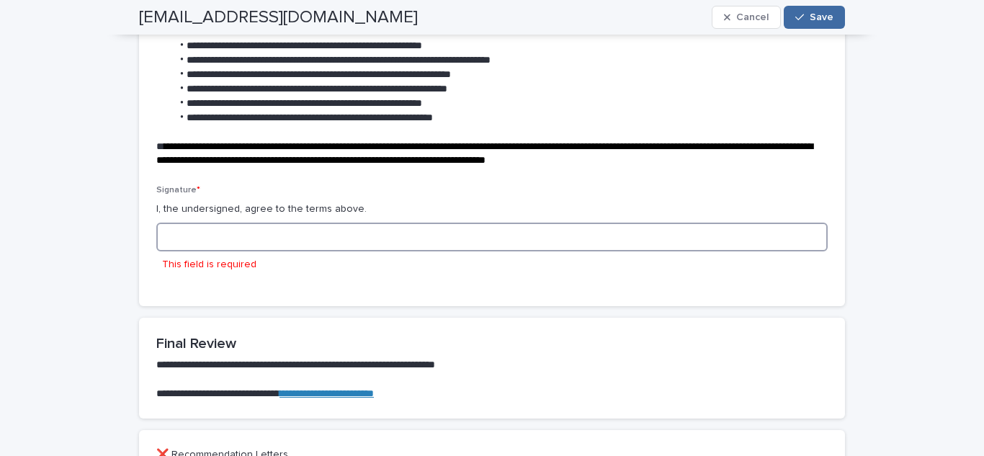
click at [445, 252] on input at bounding box center [492, 237] width 672 height 29
type input "*"
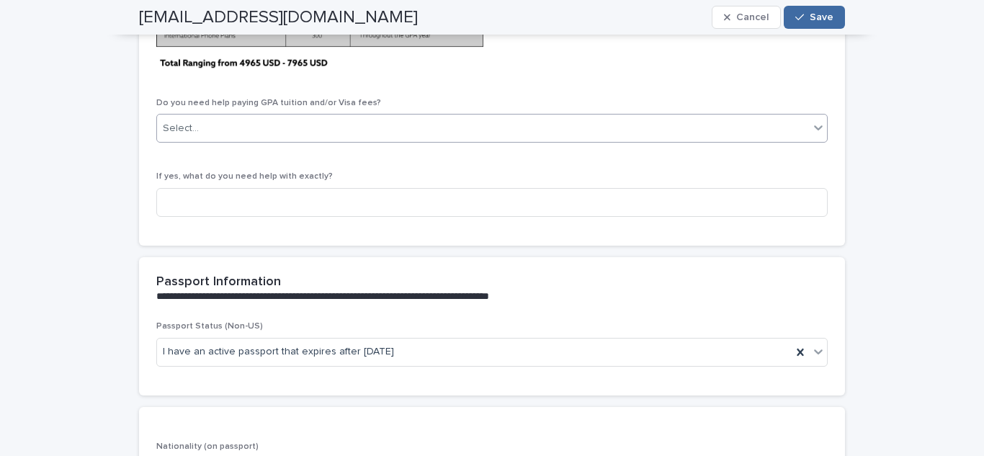
scroll to position [3641, 0]
